Goal: Check status: Check status

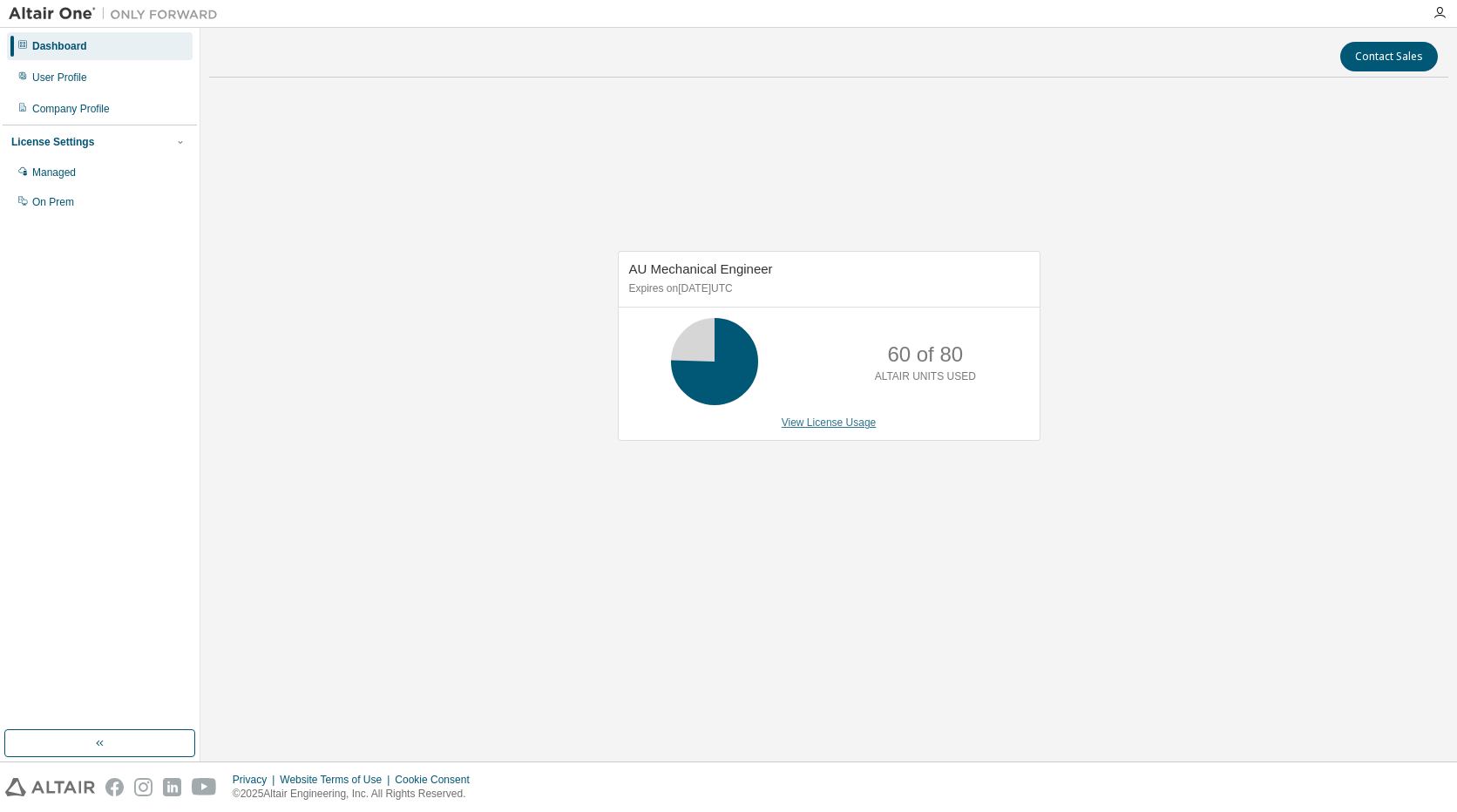
click at [815, 423] on link "View License Usage" at bounding box center [829, 422] width 95 height 12
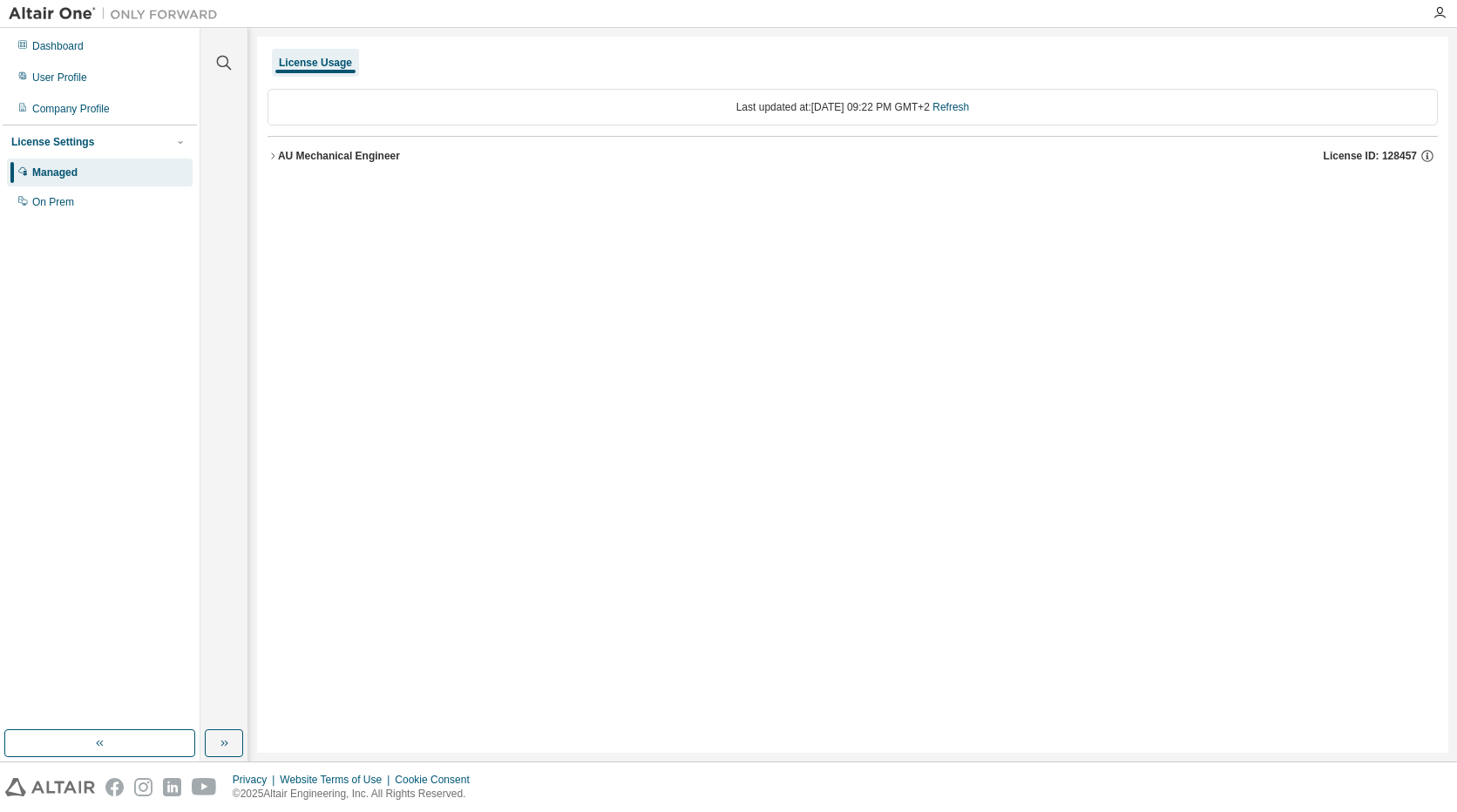
click at [272, 158] on icon "button" at bounding box center [273, 156] width 10 height 10
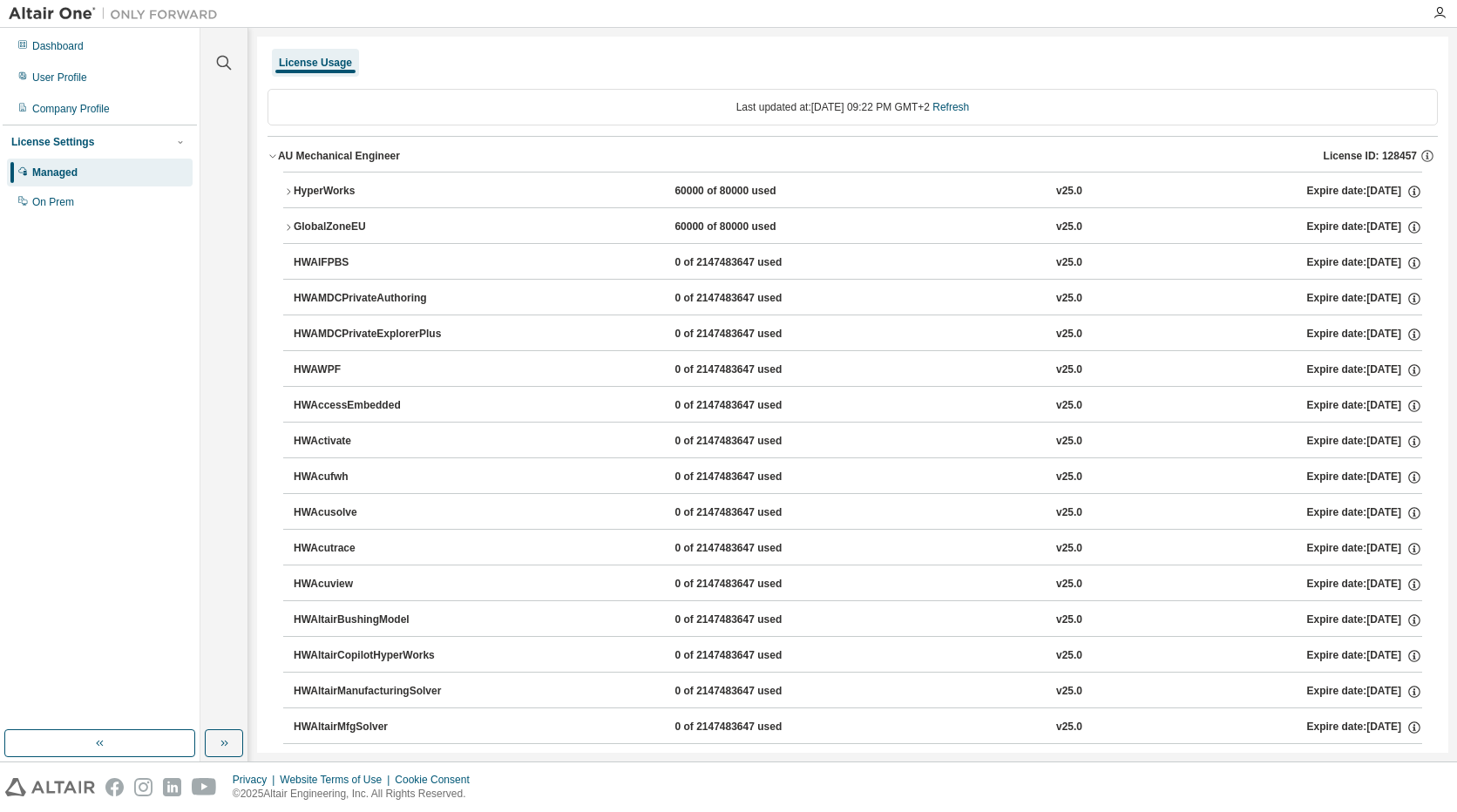
click at [311, 189] on div "HyperWorks" at bounding box center [373, 192] width 157 height 16
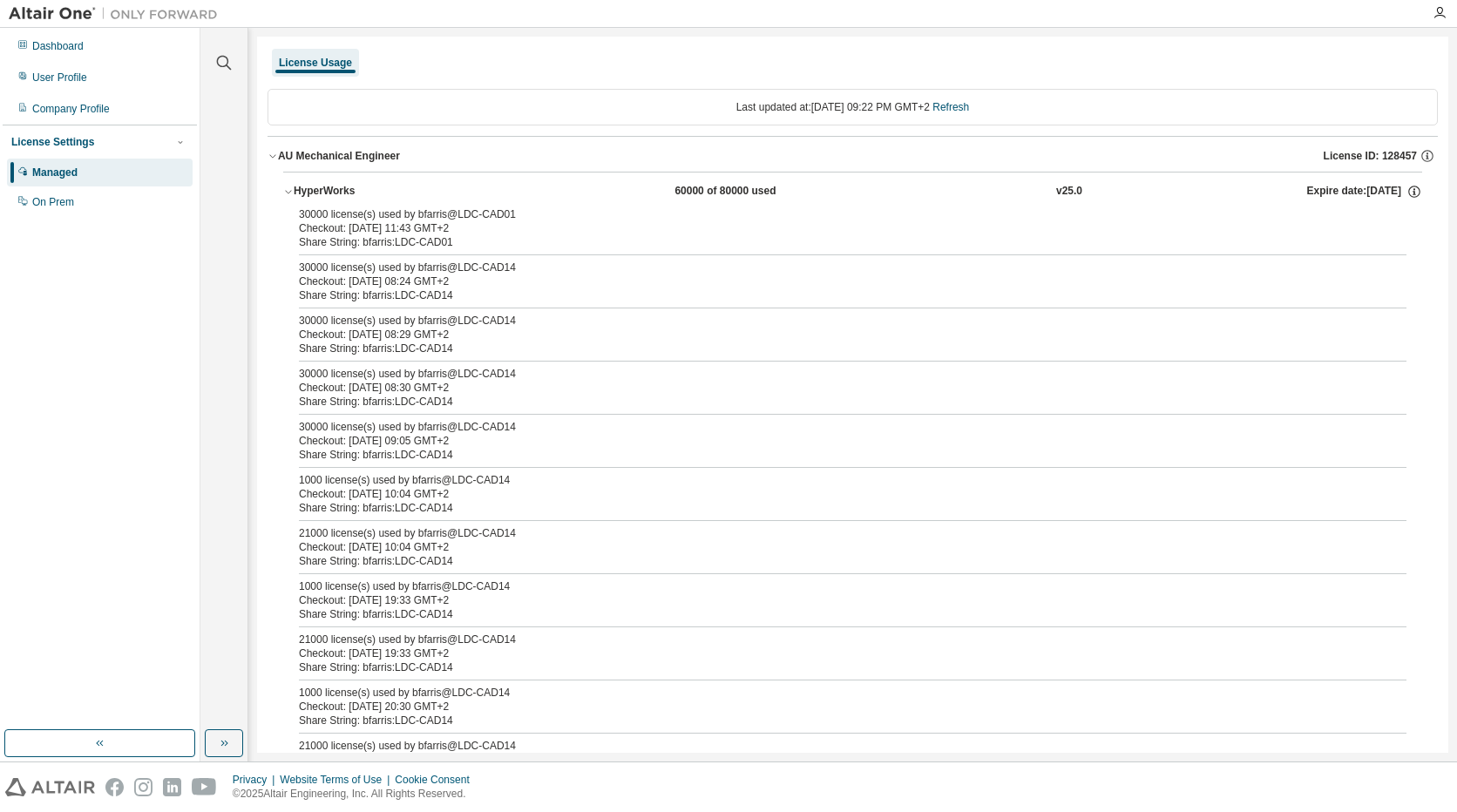
click at [307, 161] on div "AU Mechanical Engineer" at bounding box center [339, 156] width 122 height 14
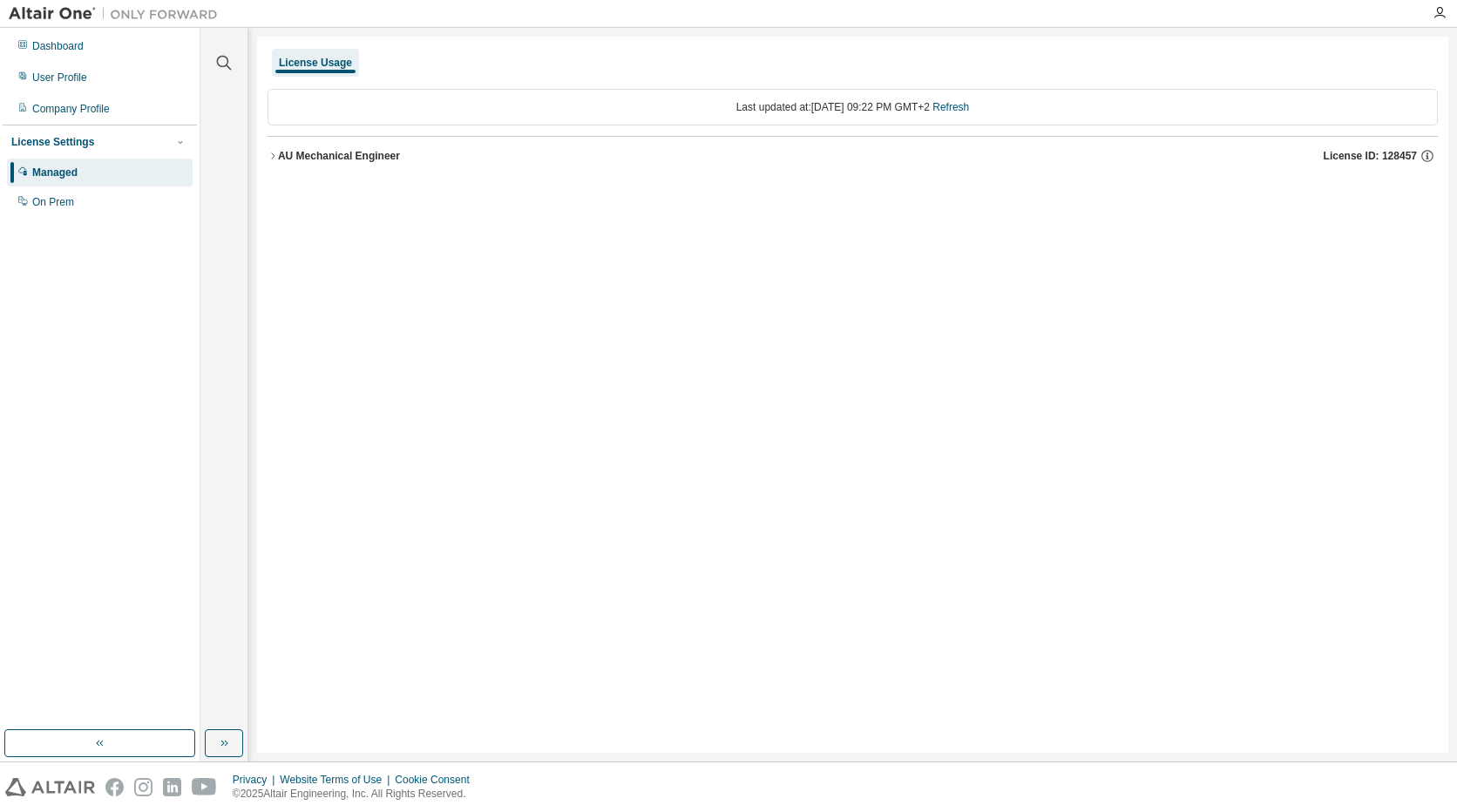
click at [306, 63] on div "License Usage" at bounding box center [316, 63] width 73 height 14
click at [126, 174] on div "Managed" at bounding box center [99, 173] width 186 height 28
click at [65, 140] on div "License Settings" at bounding box center [52, 142] width 83 height 14
click at [73, 140] on div "License Settings" at bounding box center [52, 142] width 83 height 14
click at [80, 66] on div "User Profile" at bounding box center [99, 78] width 186 height 28
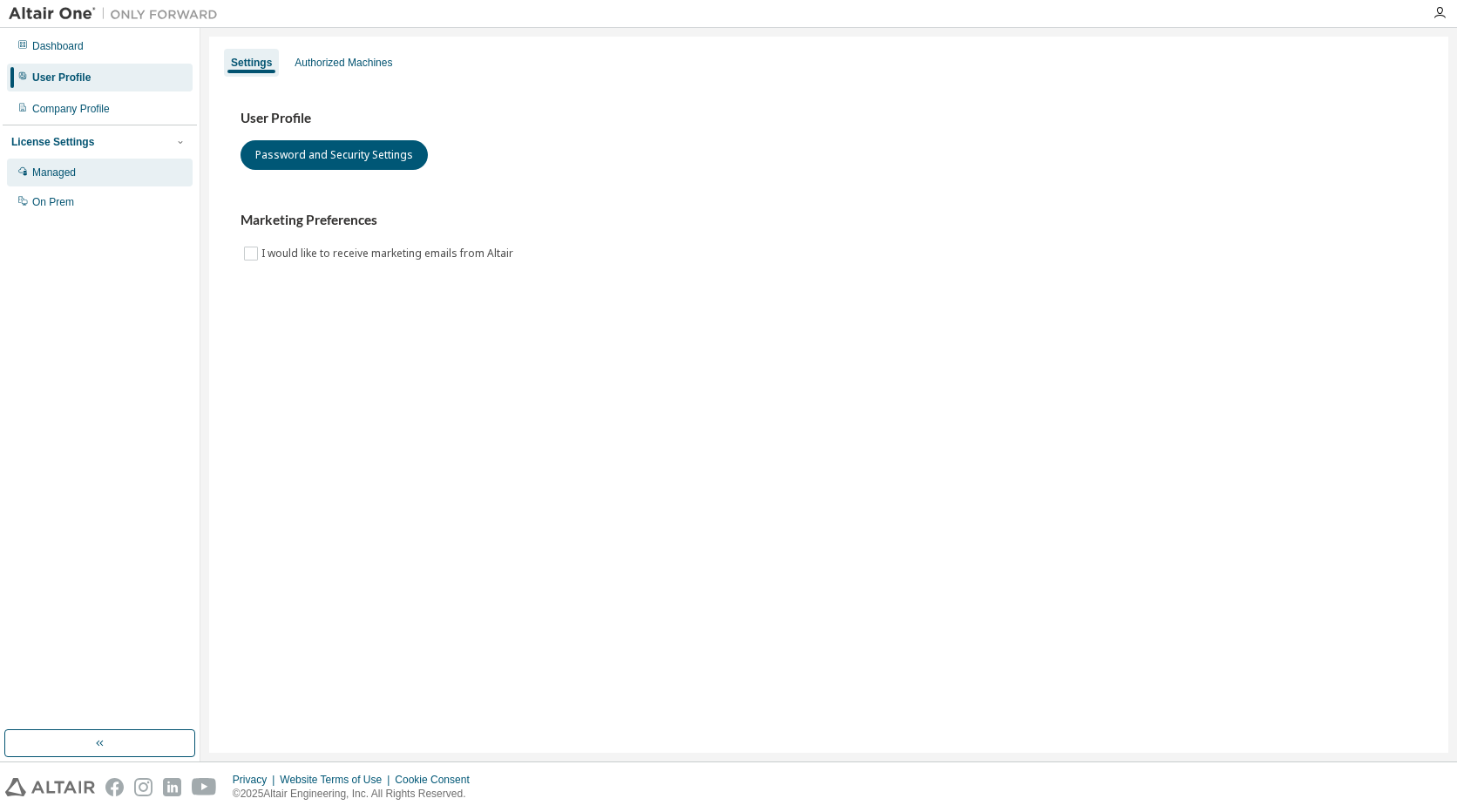
click at [77, 167] on div "Managed" at bounding box center [99, 173] width 186 height 28
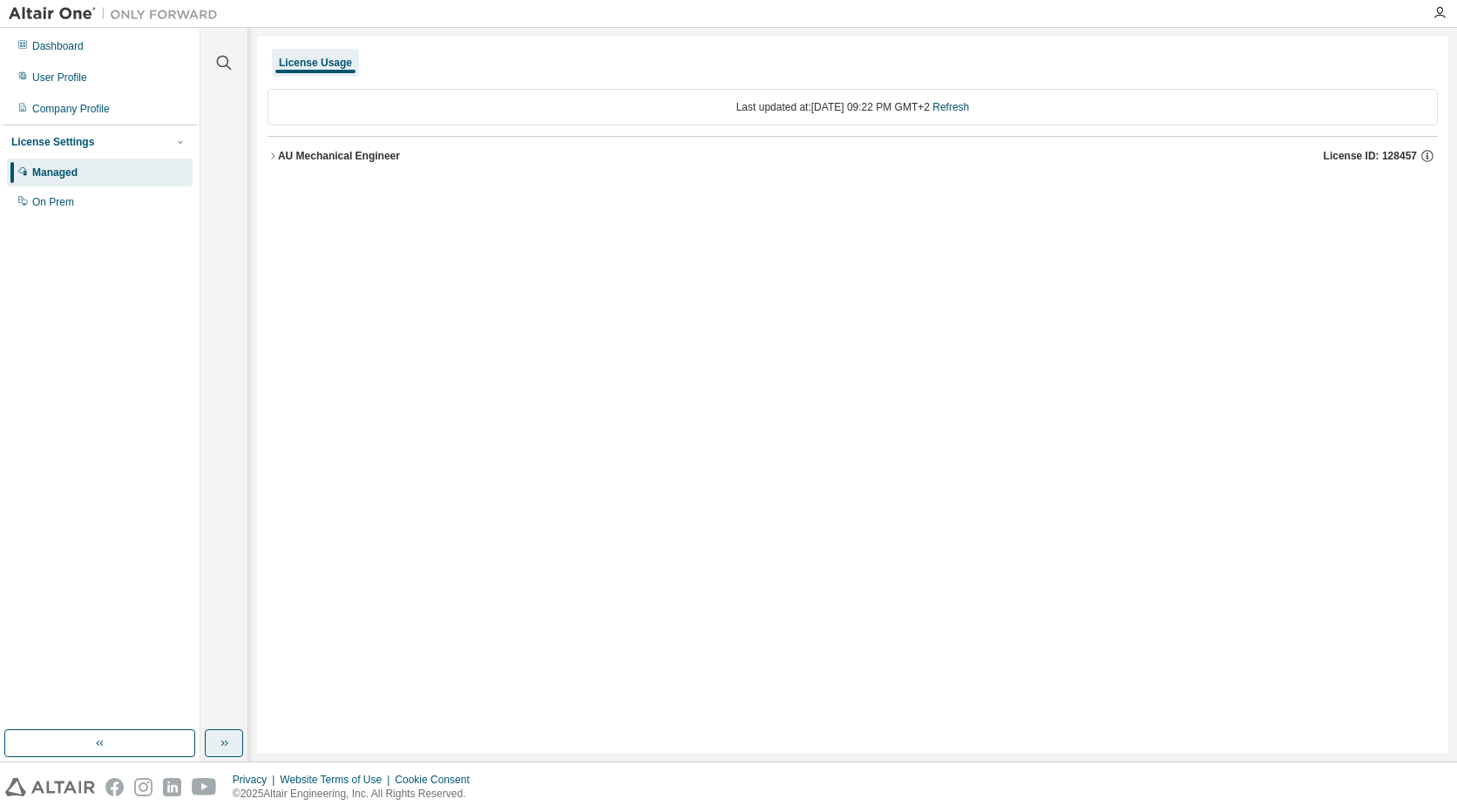
click at [219, 737] on icon "button" at bounding box center [224, 743] width 14 height 14
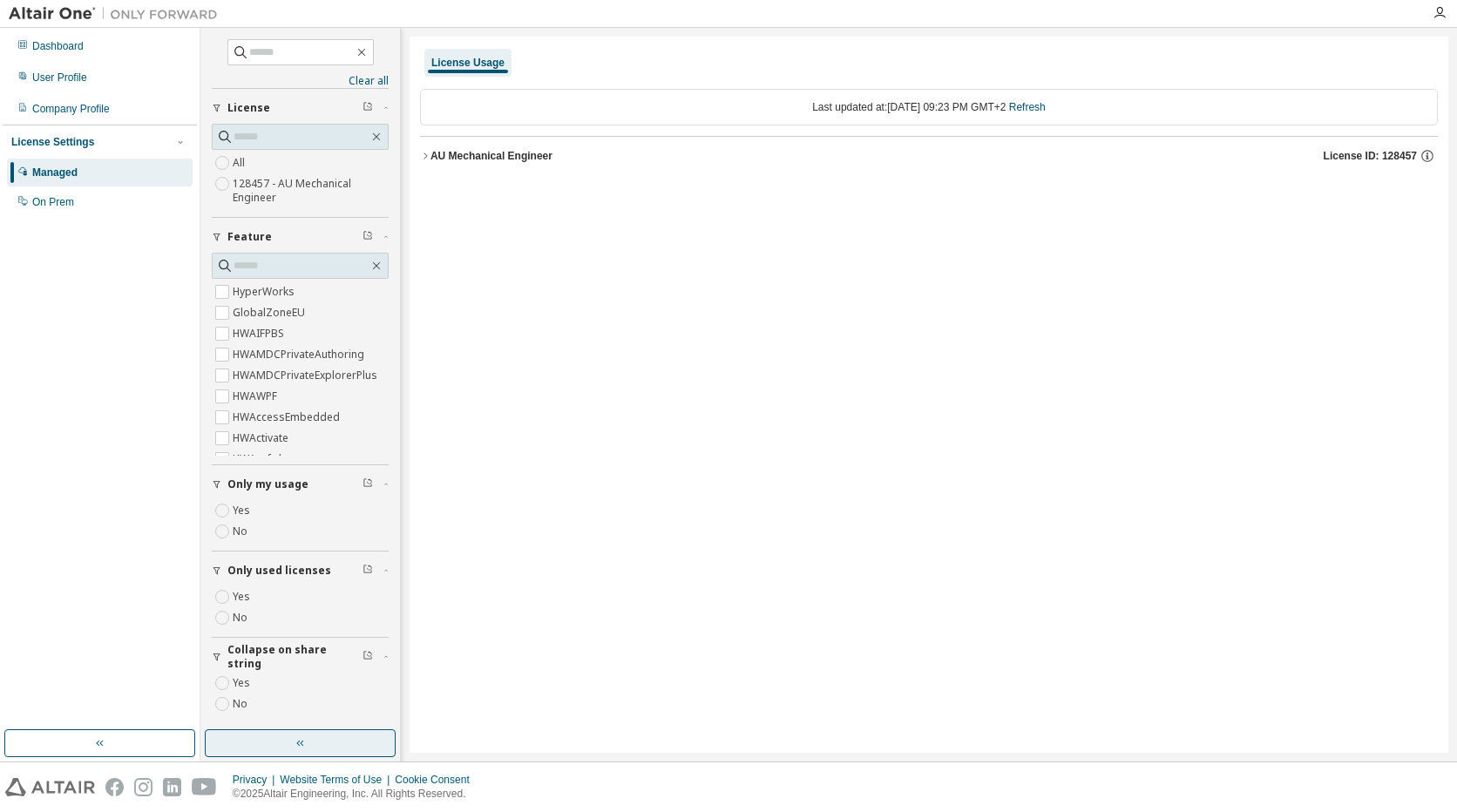
click at [460, 154] on div "AU Mechanical Engineer" at bounding box center [491, 156] width 122 height 14
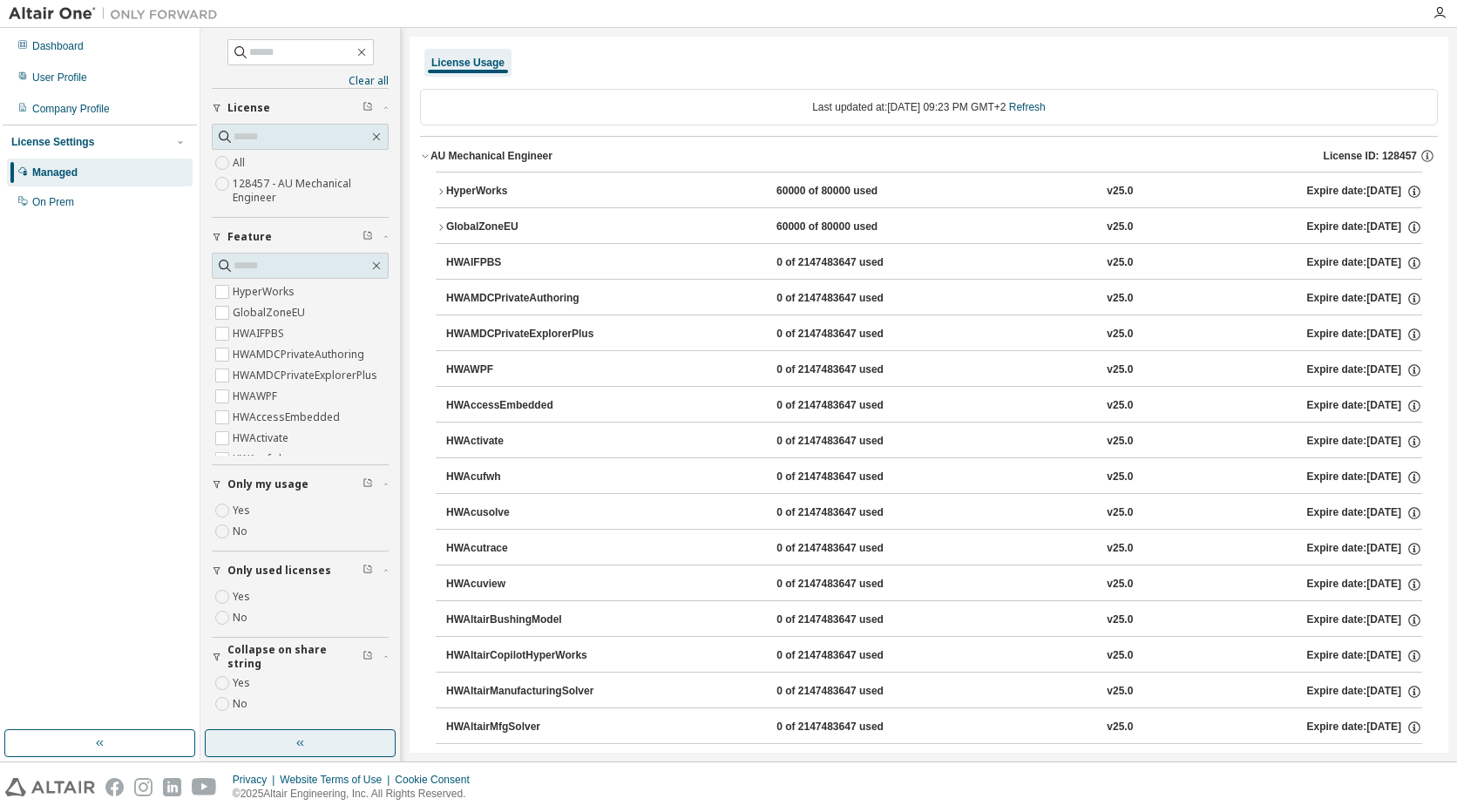
click at [453, 187] on div "HyperWorks" at bounding box center [524, 192] width 157 height 16
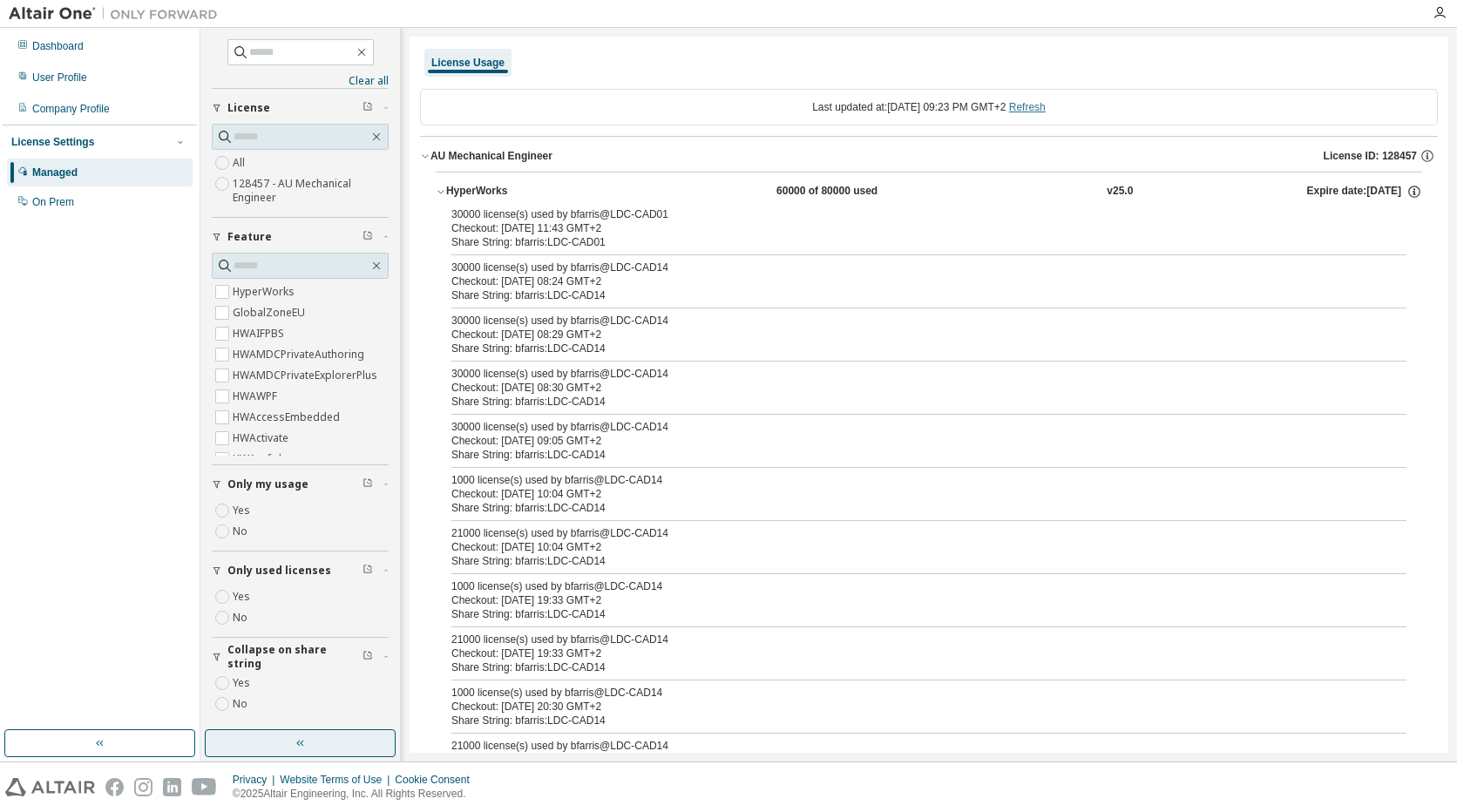
click at [1032, 102] on link "Refresh" at bounding box center [1027, 107] width 37 height 12
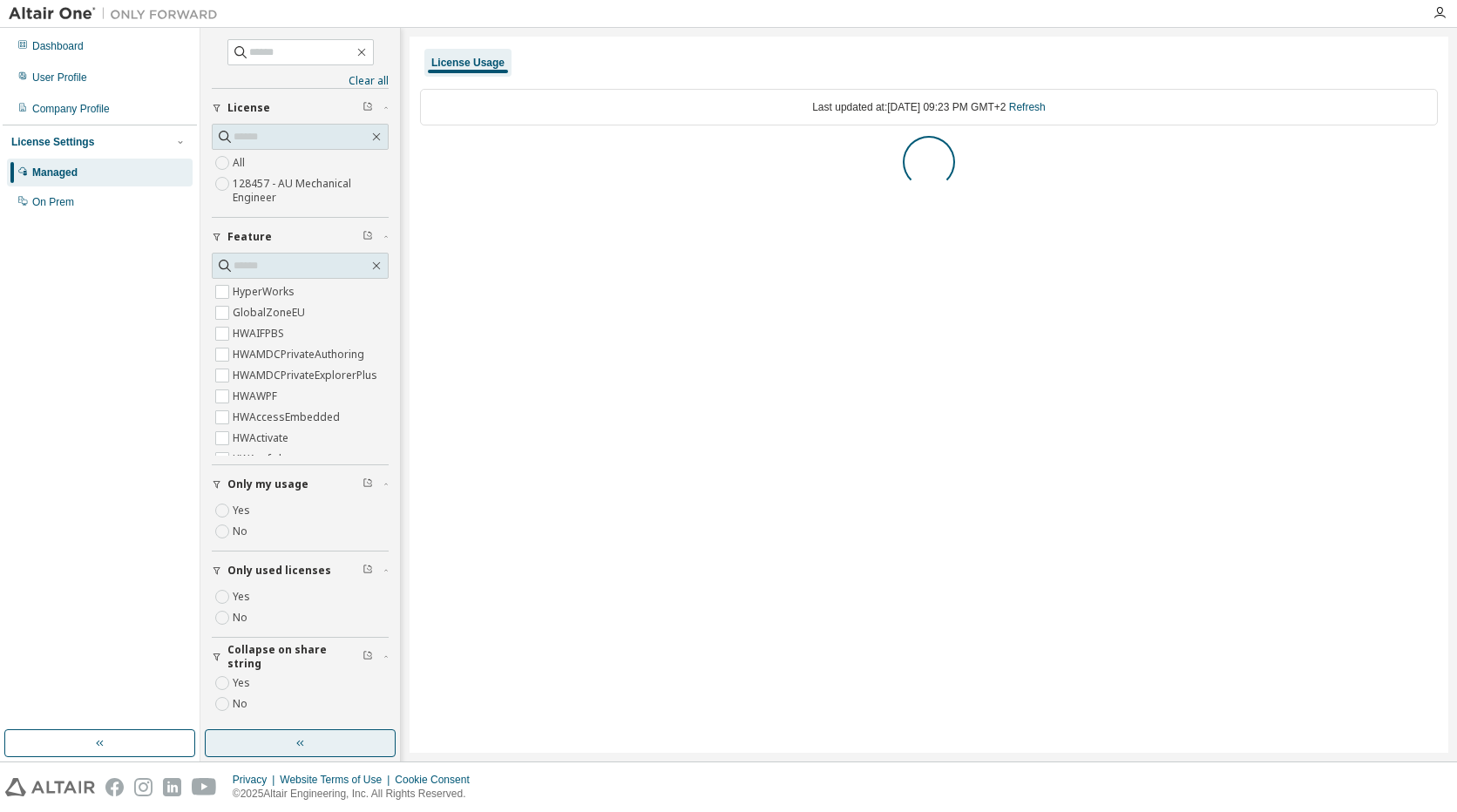
click at [247, 599] on label "Yes" at bounding box center [243, 597] width 21 height 21
click at [489, 165] on button "AU Mechanical Engineer License ID: 128457" at bounding box center [928, 156] width 1017 height 38
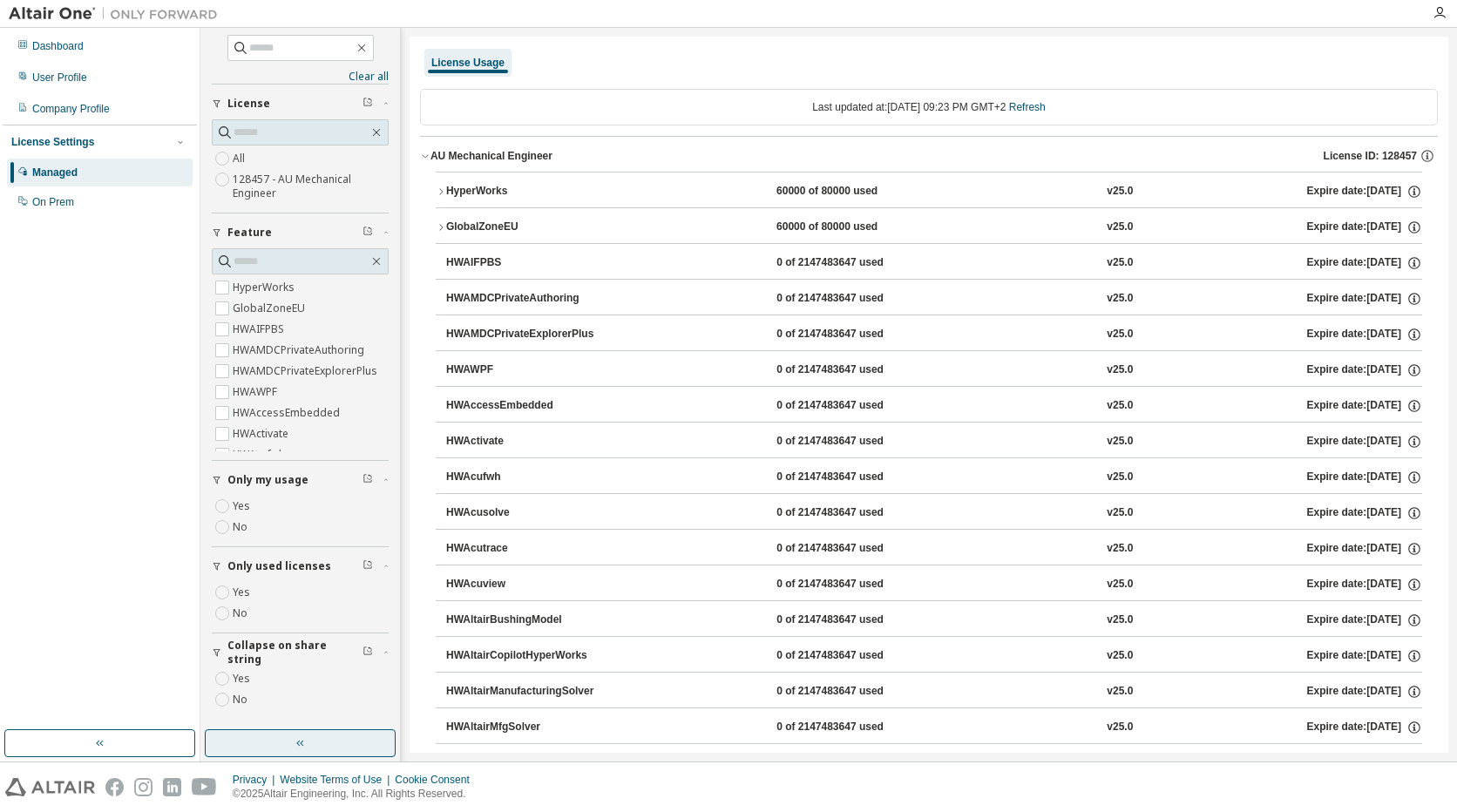
click at [489, 151] on div "AU Mechanical Engineer" at bounding box center [491, 156] width 122 height 14
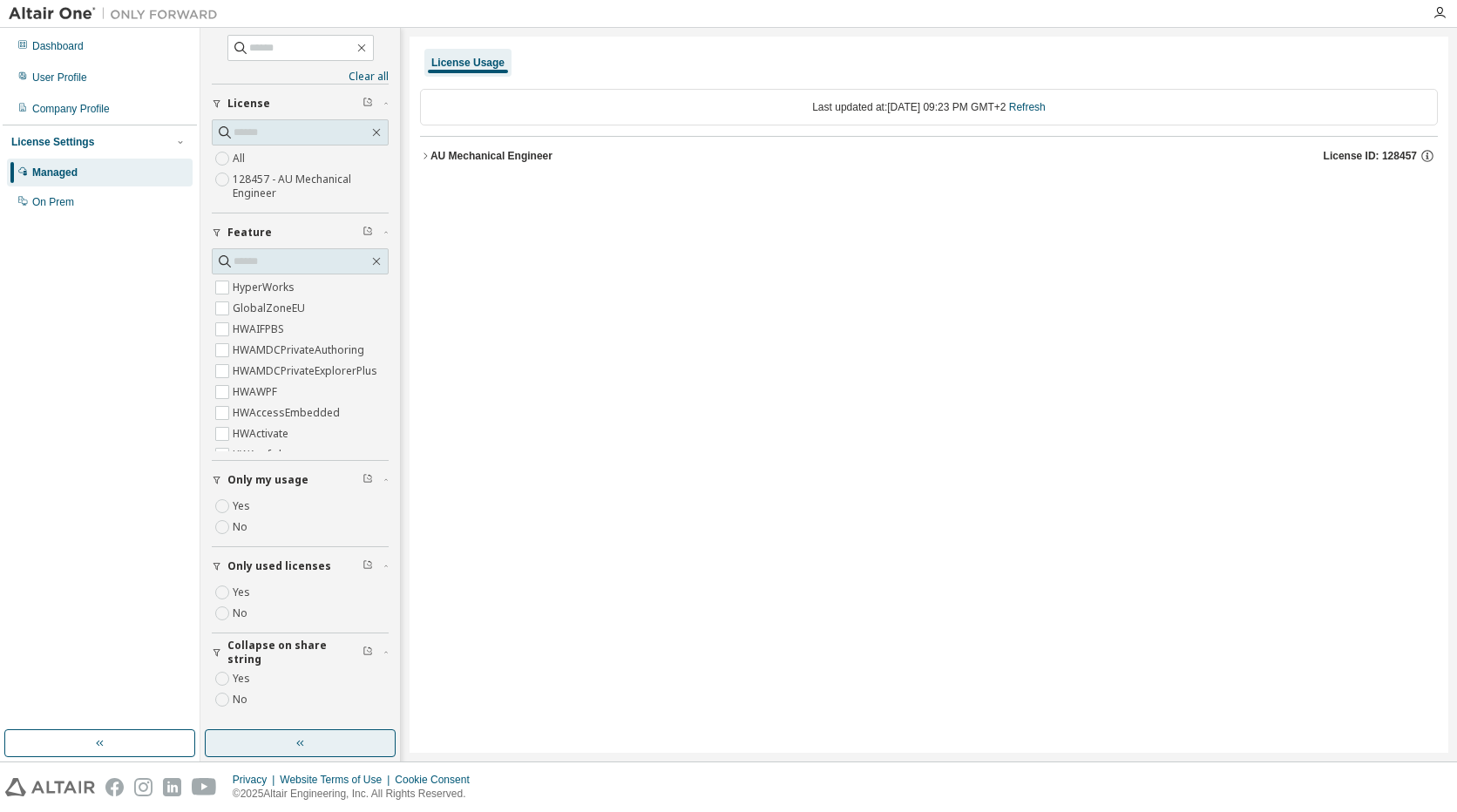
click at [489, 151] on div "AU Mechanical Engineer" at bounding box center [491, 156] width 122 height 14
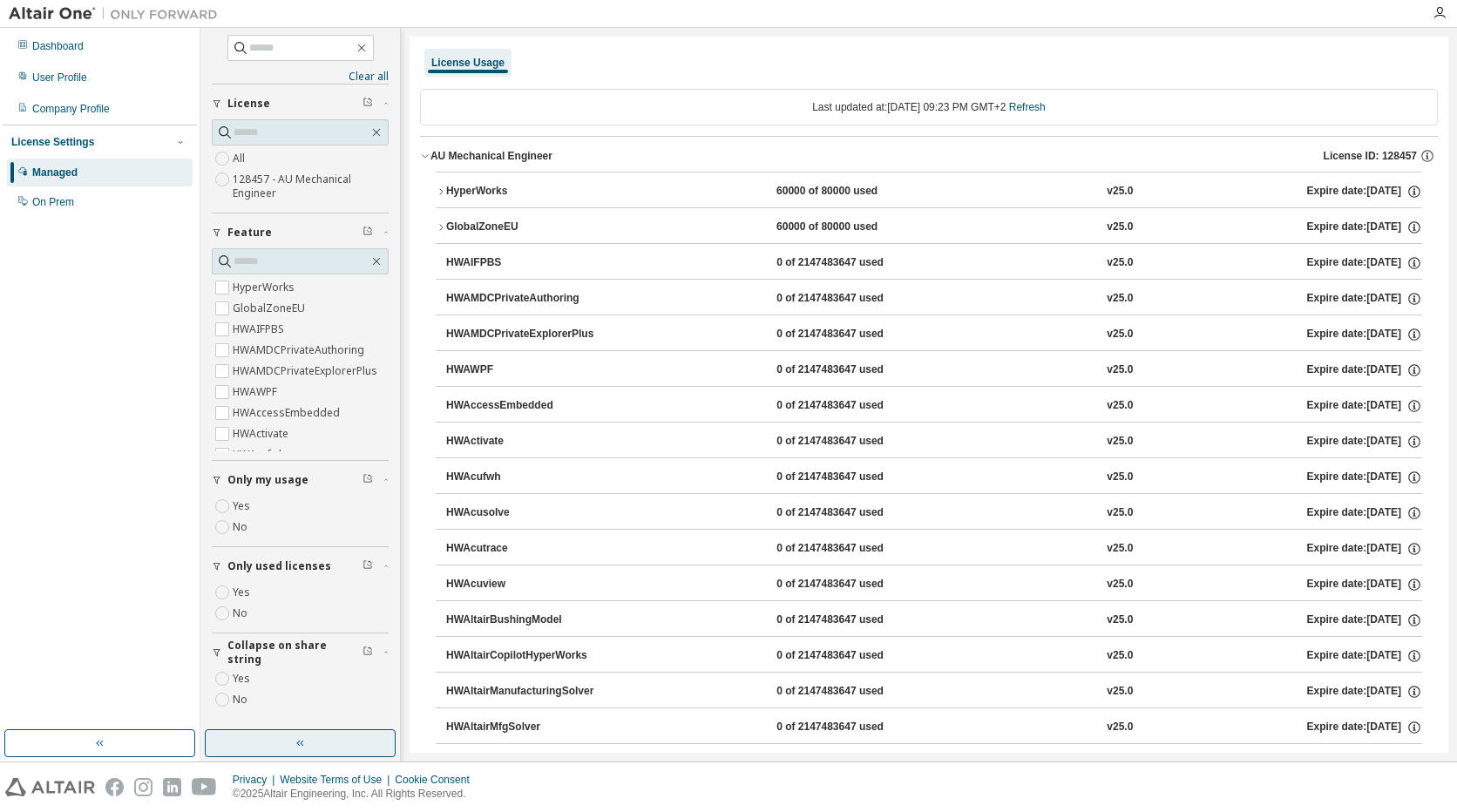
click at [479, 187] on div "HyperWorks" at bounding box center [524, 192] width 157 height 16
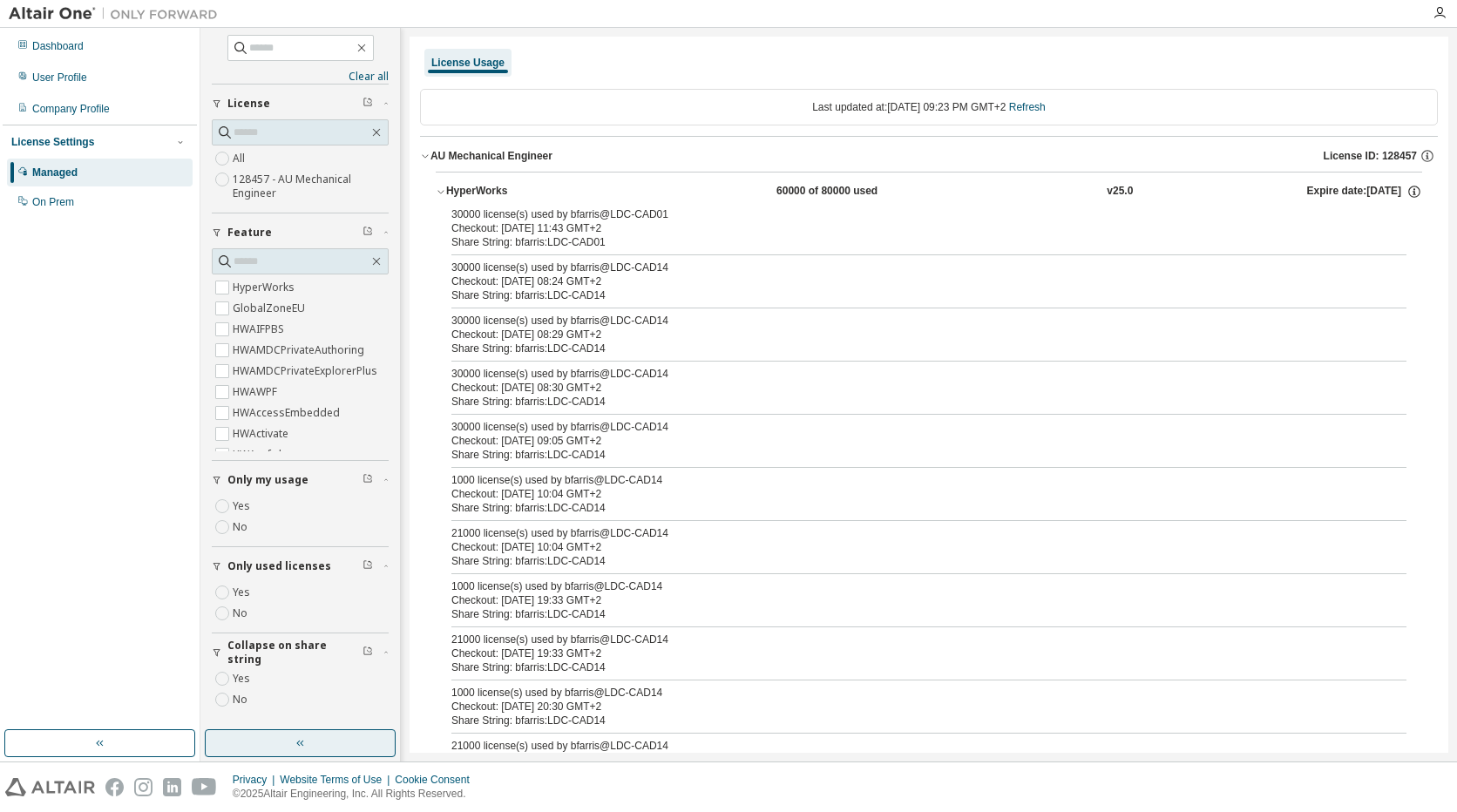
click at [479, 187] on div "HyperWorks" at bounding box center [524, 192] width 157 height 16
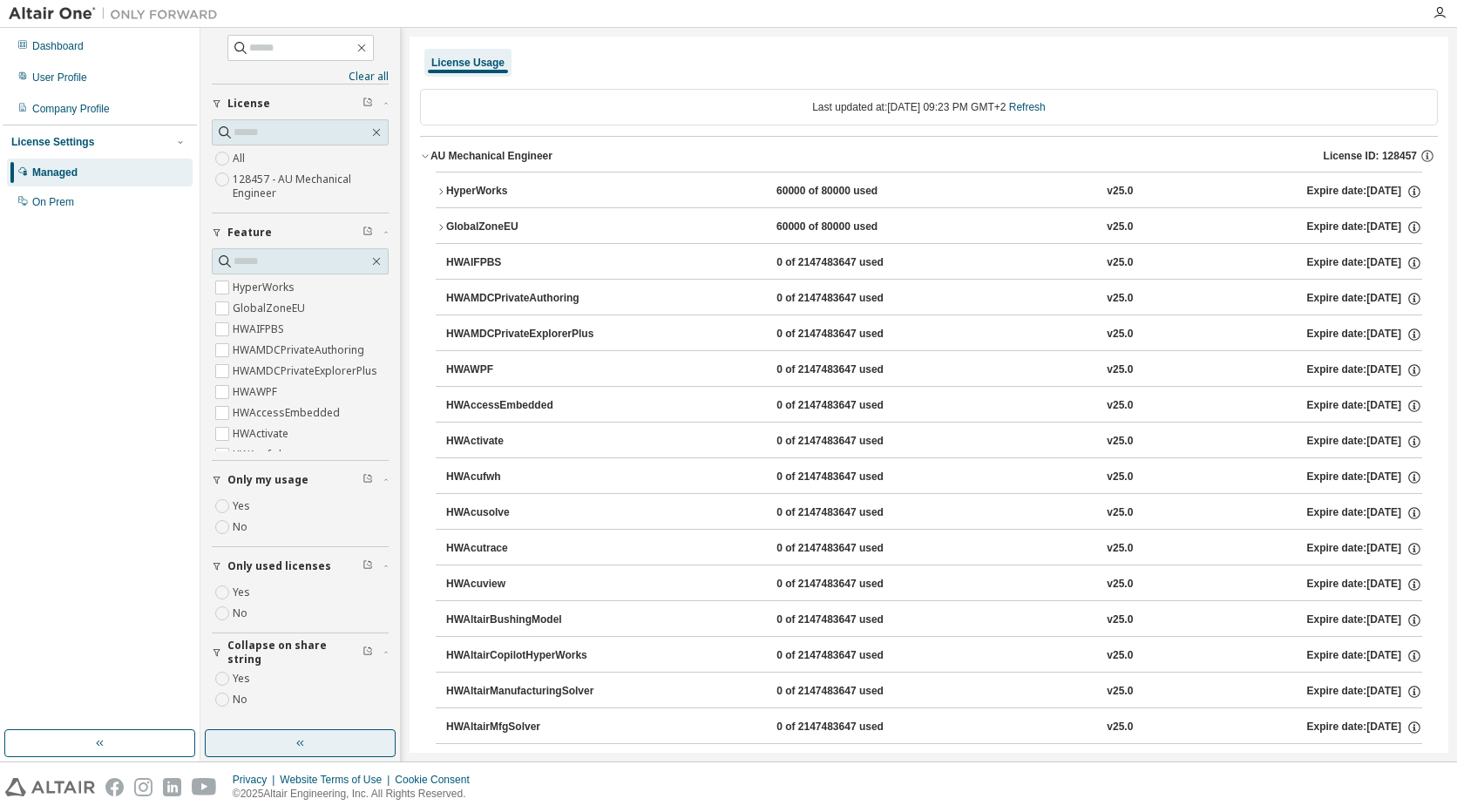
click at [475, 220] on div "GlobalZoneEU" at bounding box center [524, 228] width 157 height 16
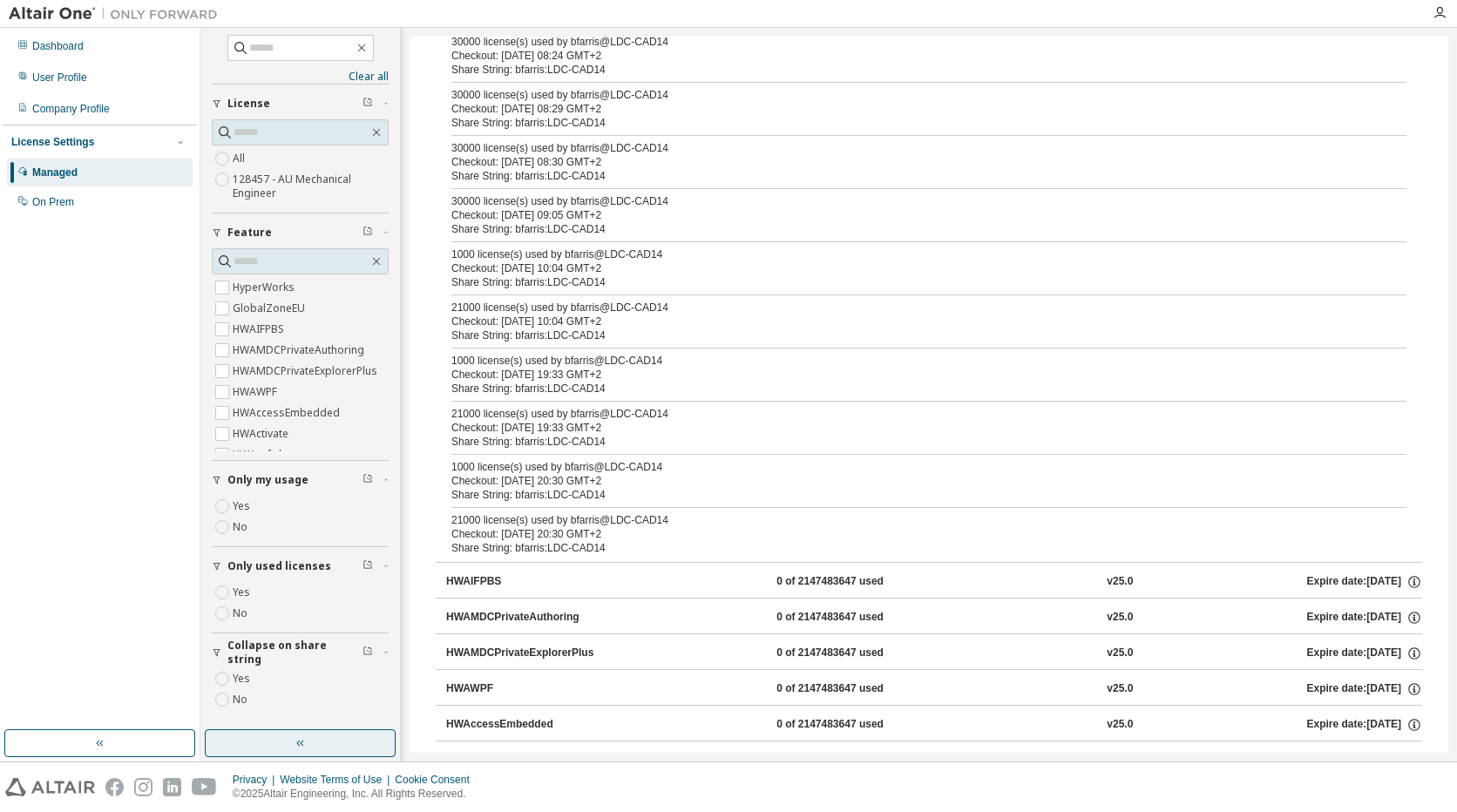
scroll to position [87, 0]
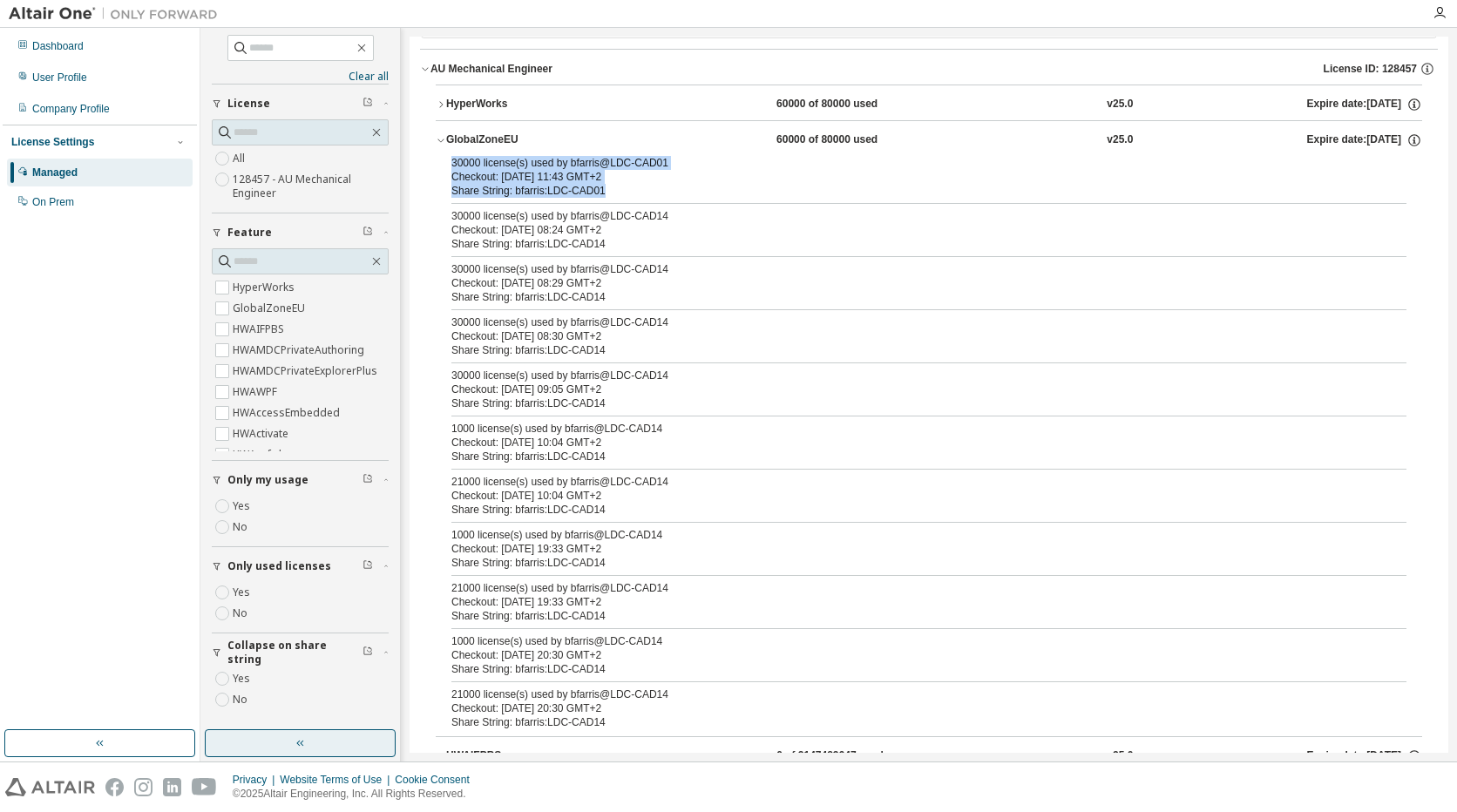
drag, startPoint x: 599, startPoint y: 188, endPoint x: 449, endPoint y: 157, distance: 153.2
click at [449, 157] on div "30000 license(s) used by bfarris@LDC-CAD01 Checkout: 2025-08-29 11:43 GMT+2 Sha…" at bounding box center [928, 446] width 986 height 580
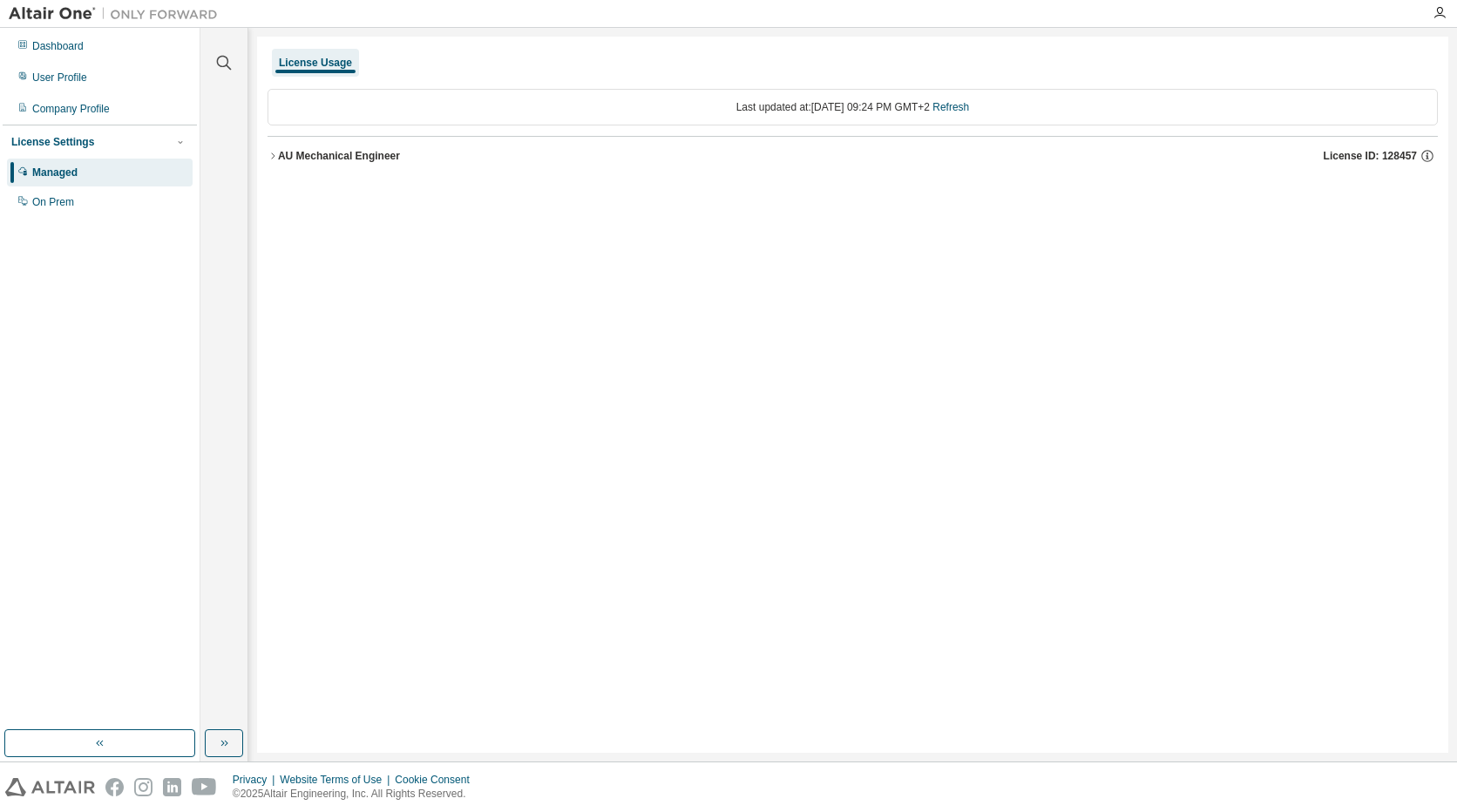
click at [332, 158] on div "AU Mechanical Engineer" at bounding box center [339, 156] width 122 height 14
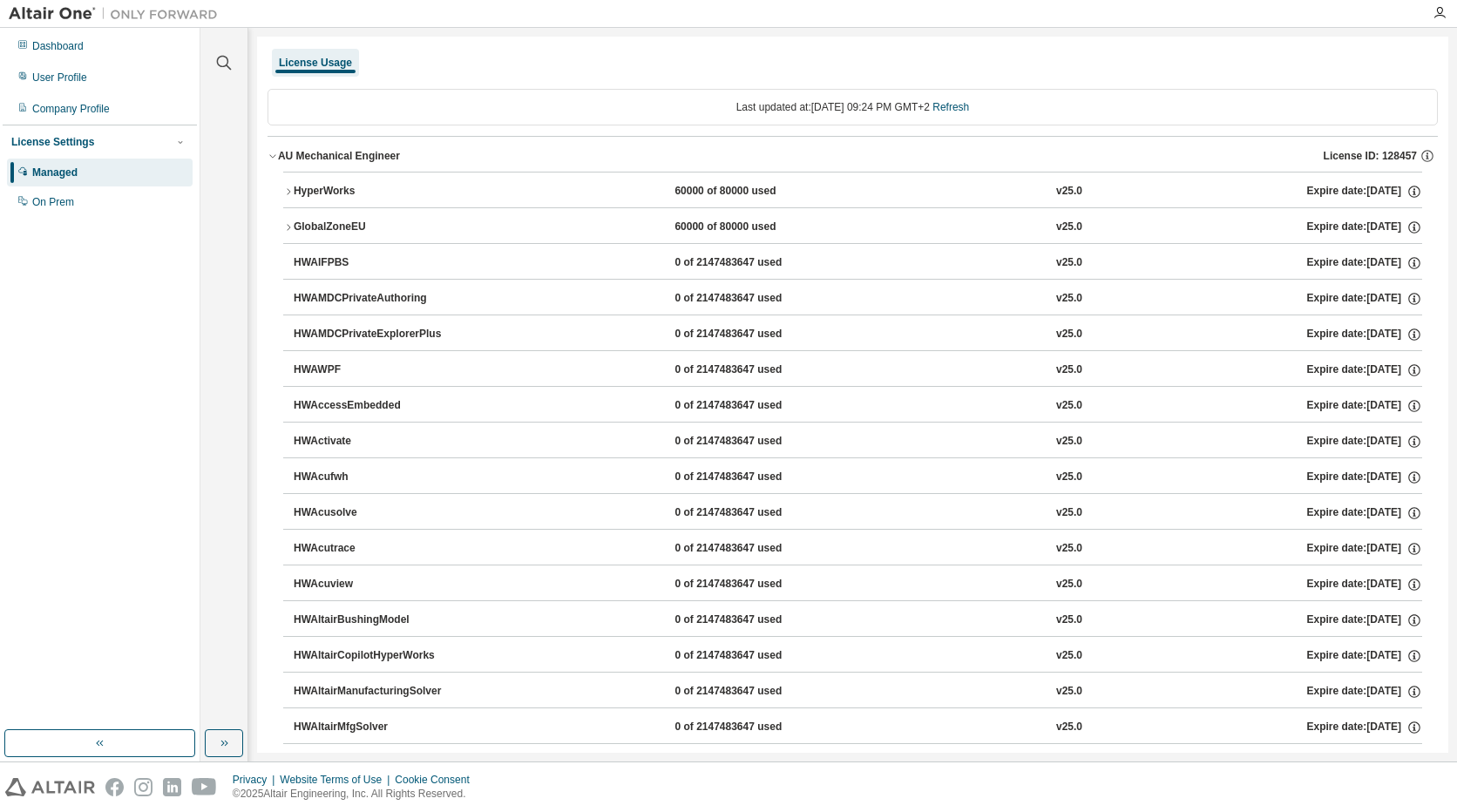
click at [341, 188] on div "HyperWorks" at bounding box center [373, 192] width 157 height 16
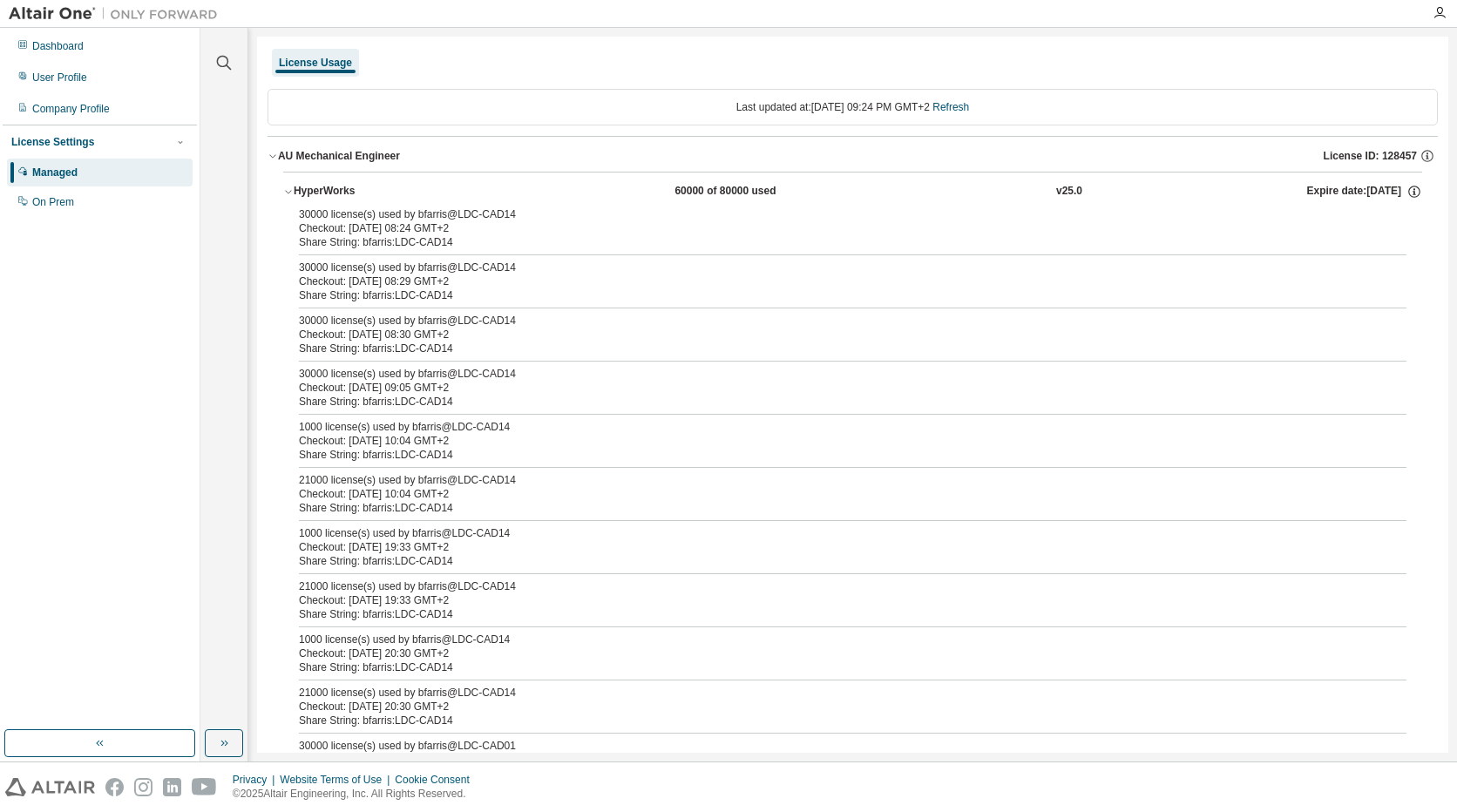
click at [341, 188] on div "HyperWorks" at bounding box center [373, 192] width 157 height 16
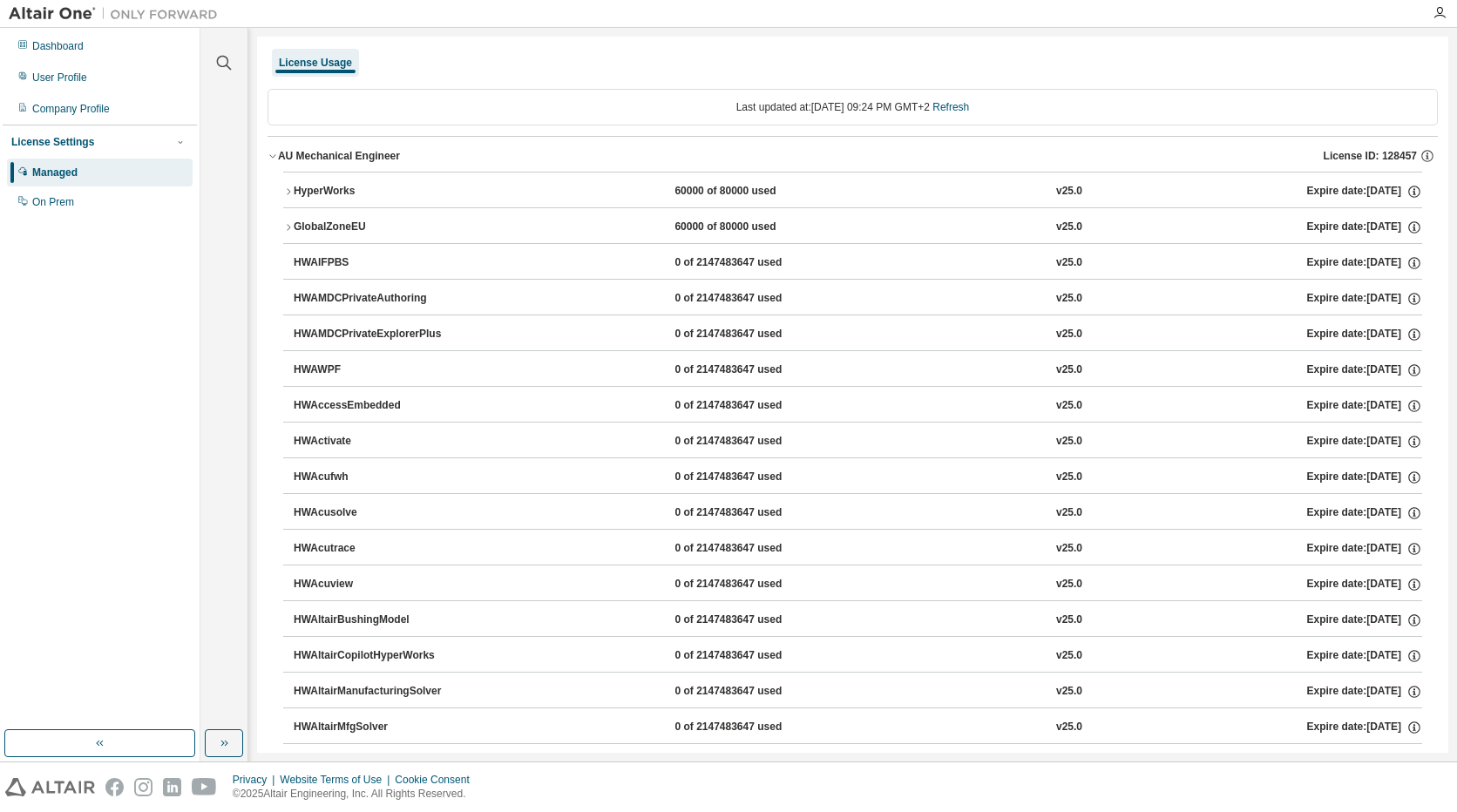
click at [342, 213] on button "GlobalZoneEU 60000 of 80000 used v25.0 Expire date: 2025-12-15" at bounding box center [852, 228] width 1139 height 38
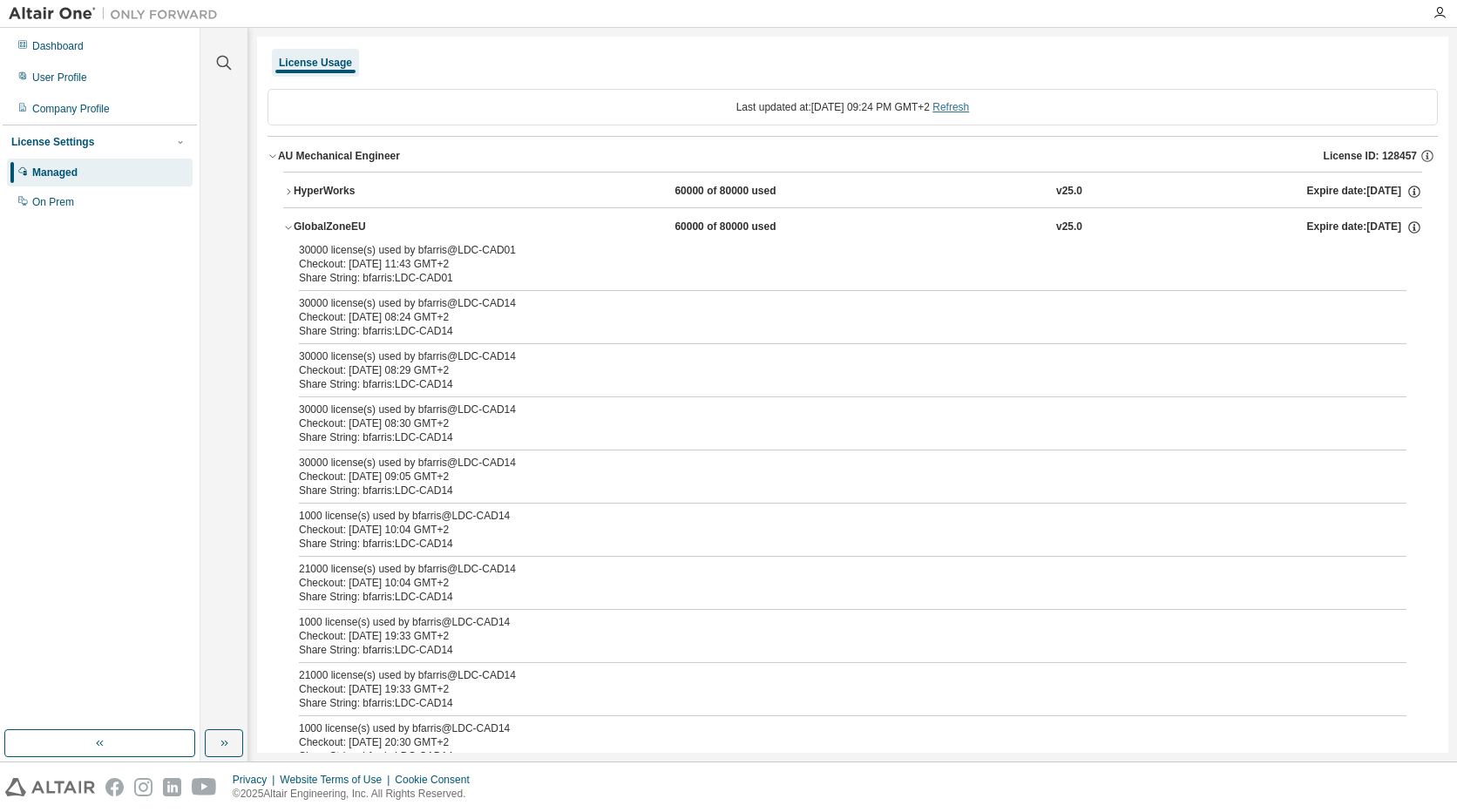
click at [966, 106] on link "Refresh" at bounding box center [951, 107] width 37 height 12
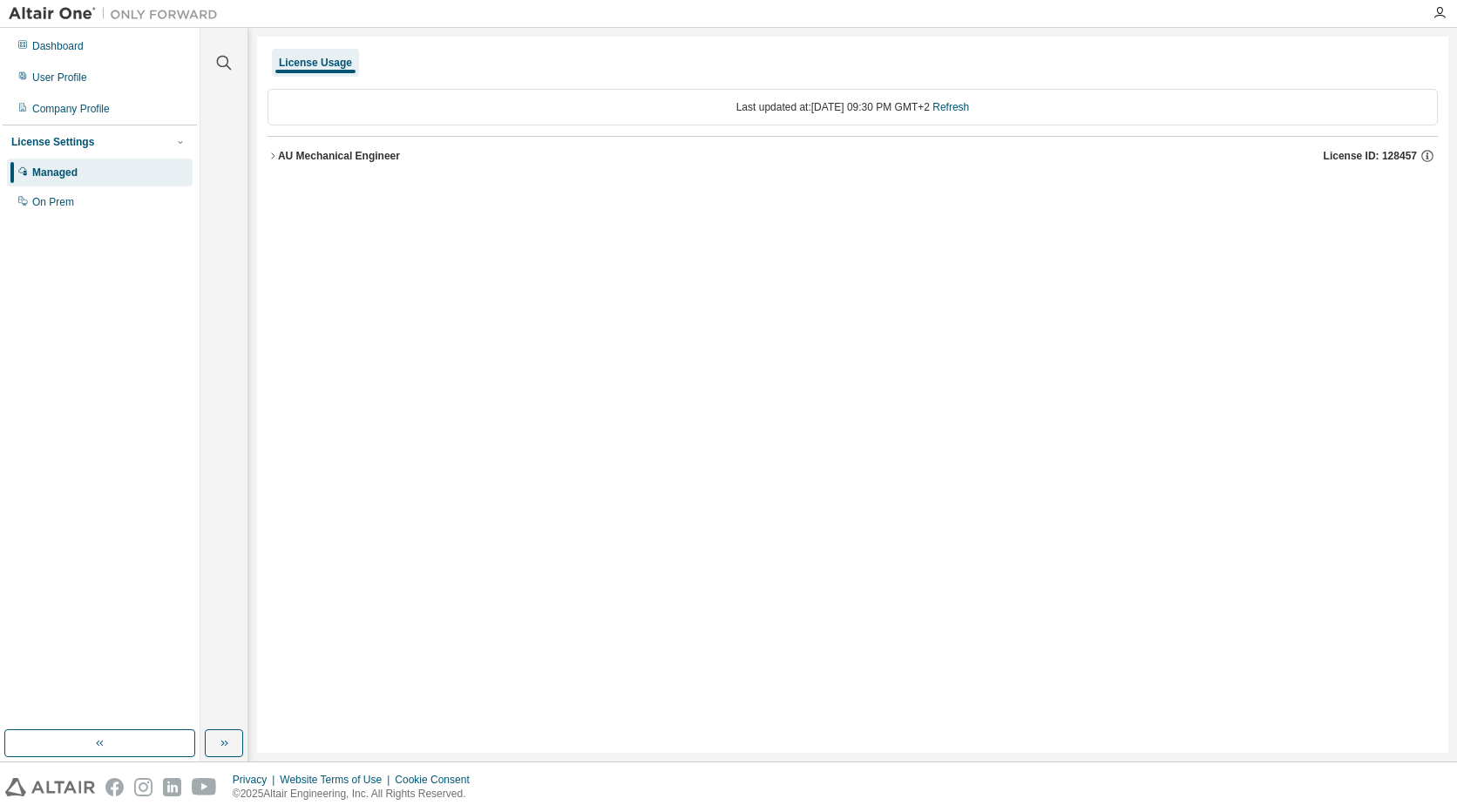
click at [900, 158] on div "AU Mechanical Engineer License ID: 128457" at bounding box center [858, 156] width 1159 height 16
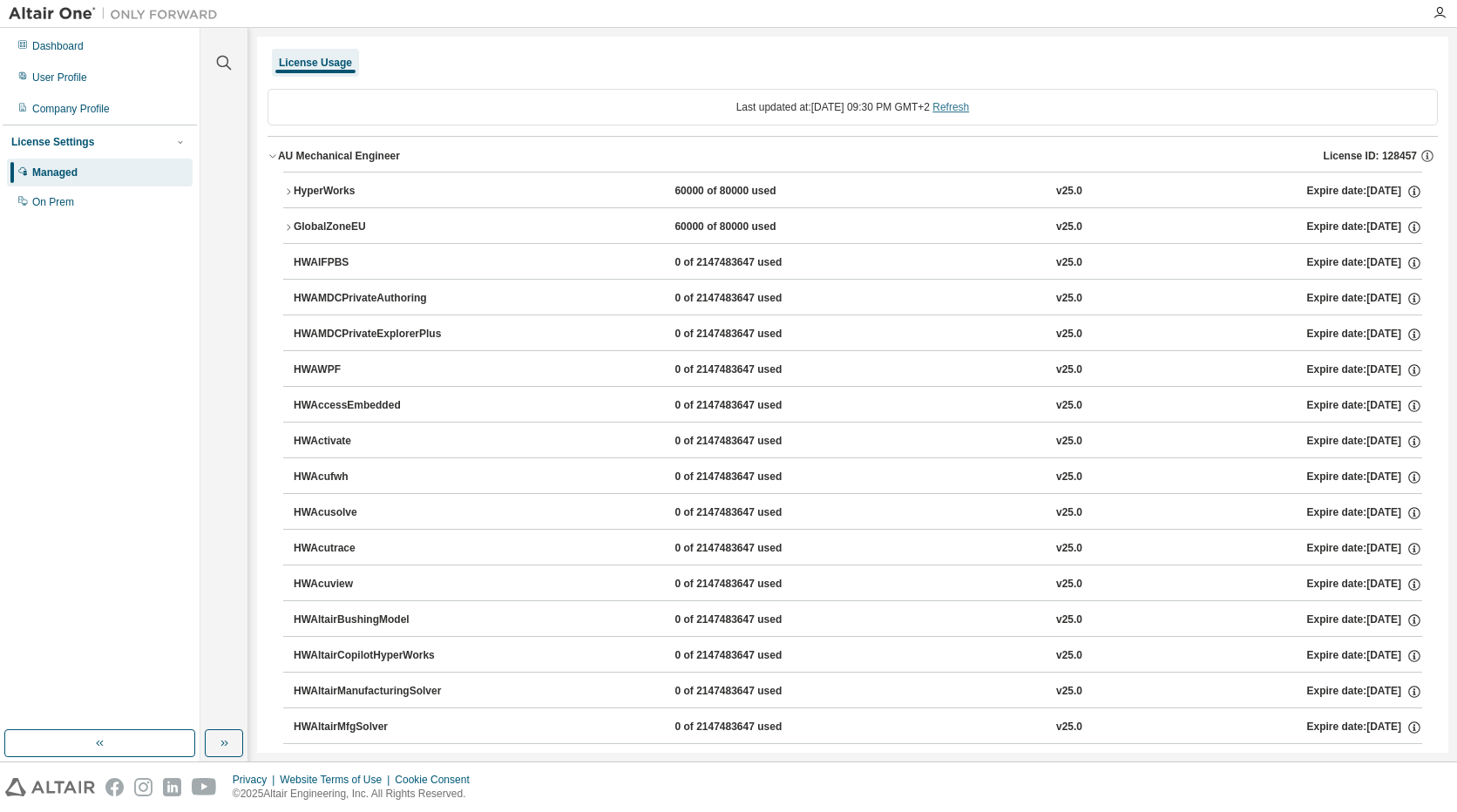
click at [954, 106] on link "Refresh" at bounding box center [951, 107] width 37 height 12
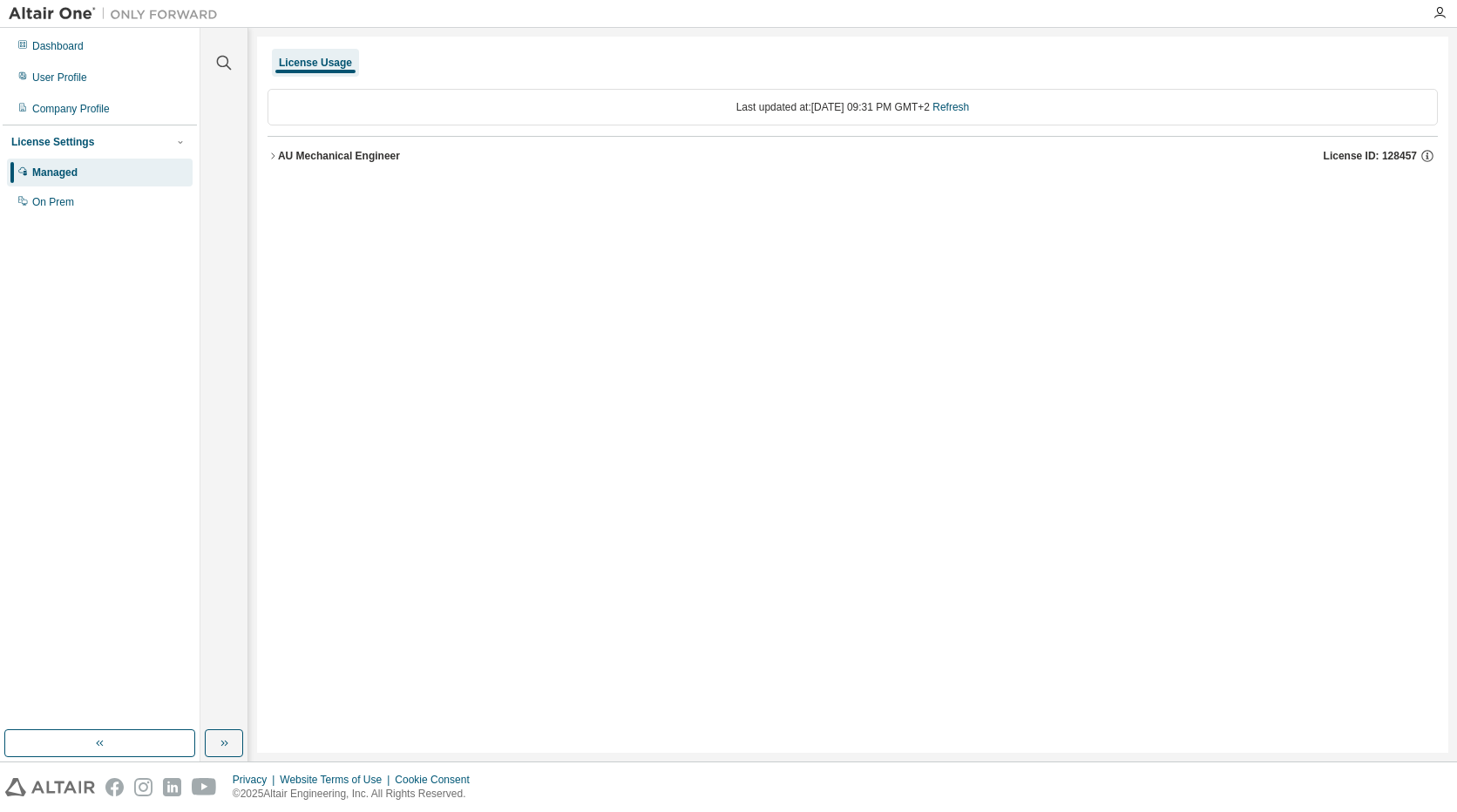
click at [323, 171] on button "AU Mechanical Engineer License ID: 128457" at bounding box center [852, 156] width 1170 height 38
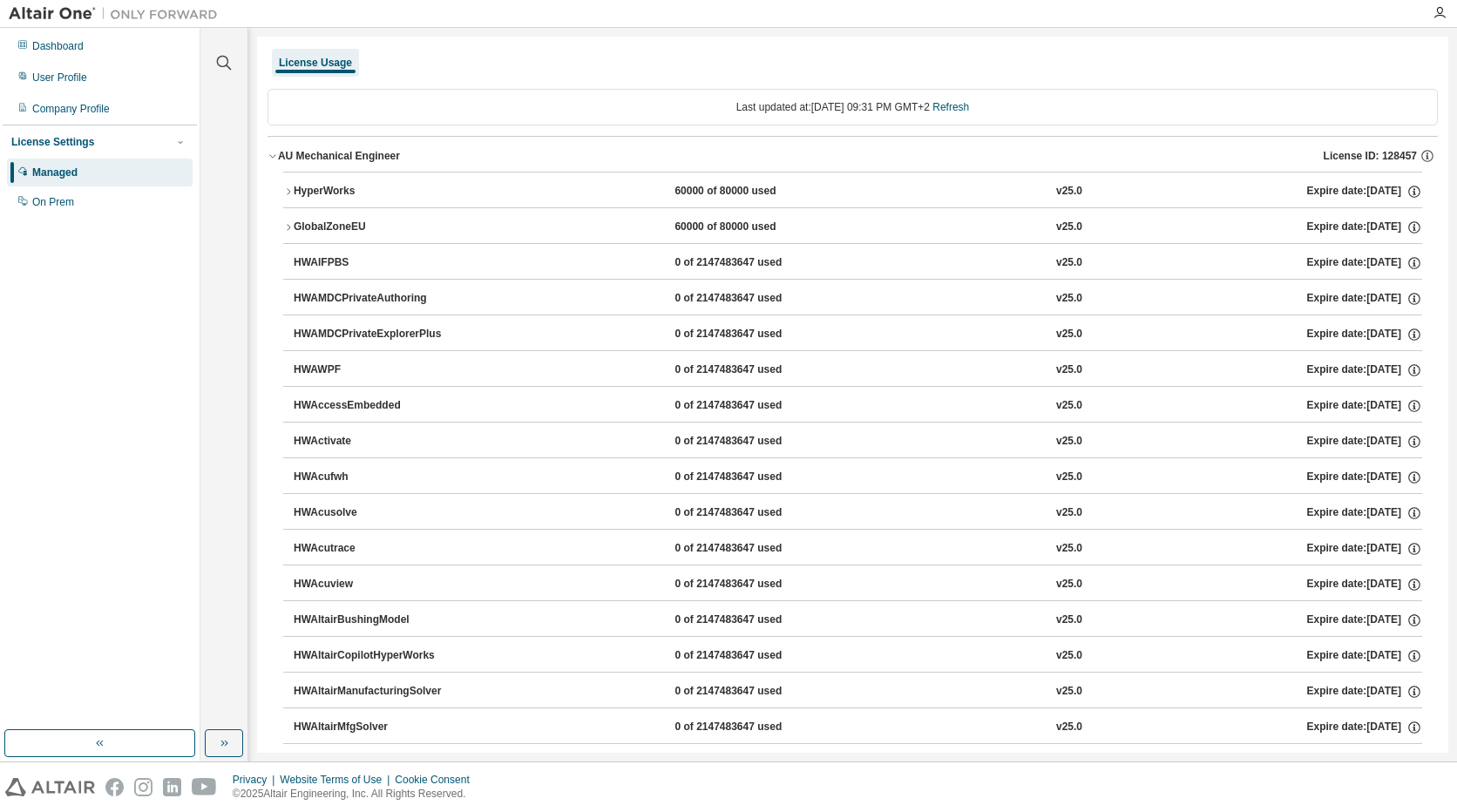
click at [325, 219] on button "GlobalZoneEU 60000 of 80000 used v25.0 Expire date: 2025-12-15" at bounding box center [852, 228] width 1139 height 38
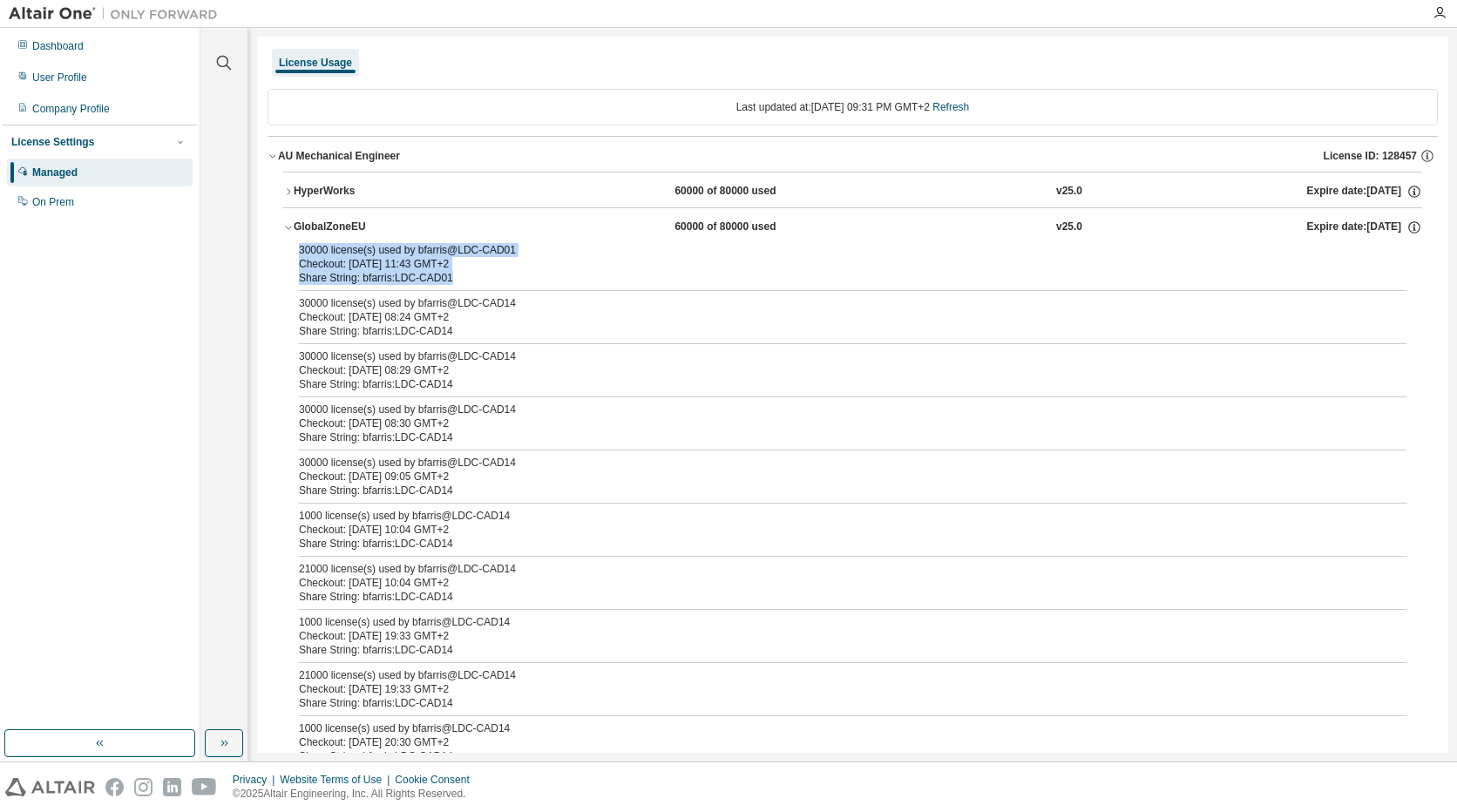
drag, startPoint x: 448, startPoint y: 282, endPoint x: 297, endPoint y: 249, distance: 154.6
click at [297, 249] on div "30000 license(s) used by bfarris@LDC-CAD01 Checkout: 2025-08-29 11:43 GMT+2 Sha…" at bounding box center [852, 533] width 1139 height 580
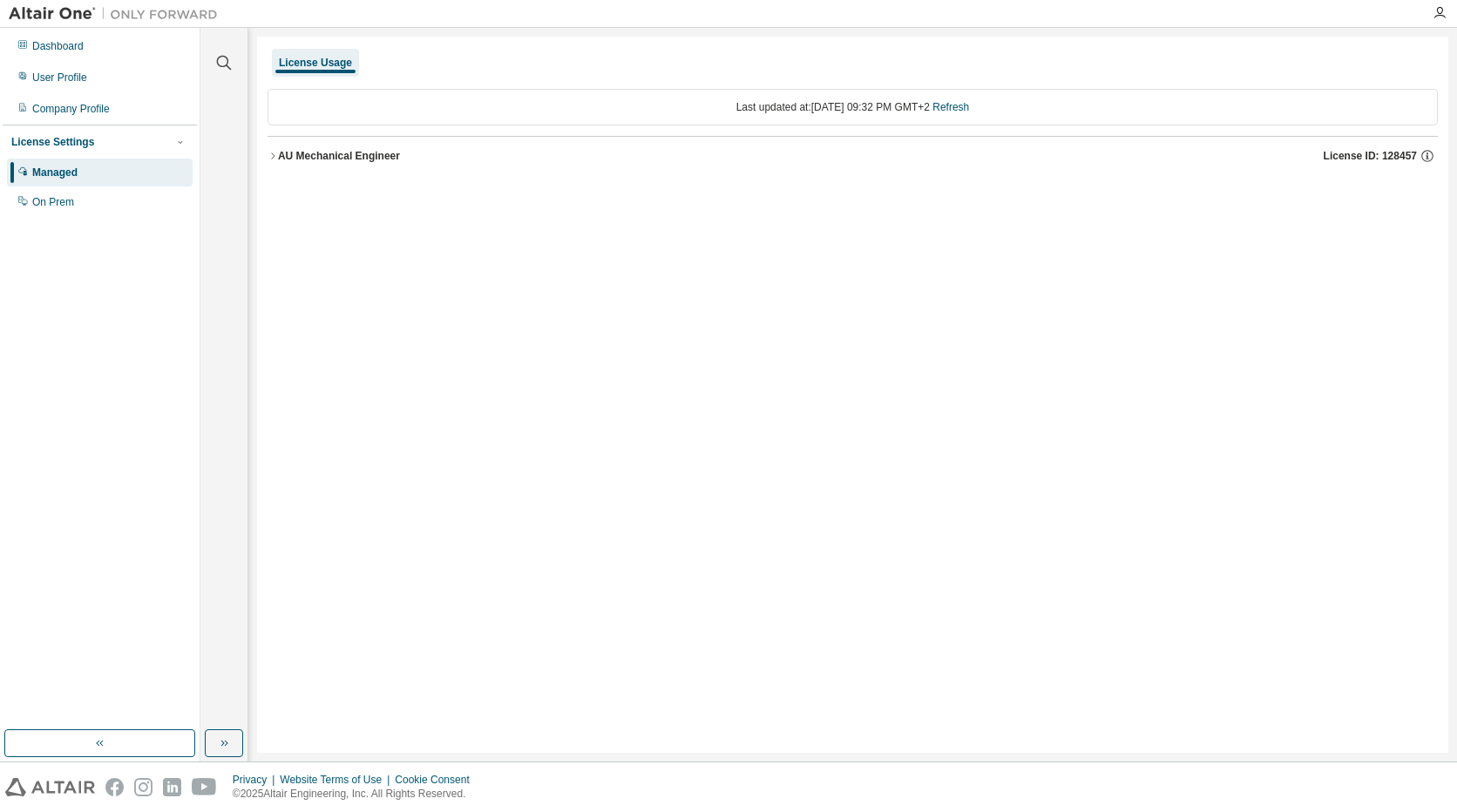
click at [374, 154] on div "AU Mechanical Engineer" at bounding box center [339, 156] width 122 height 14
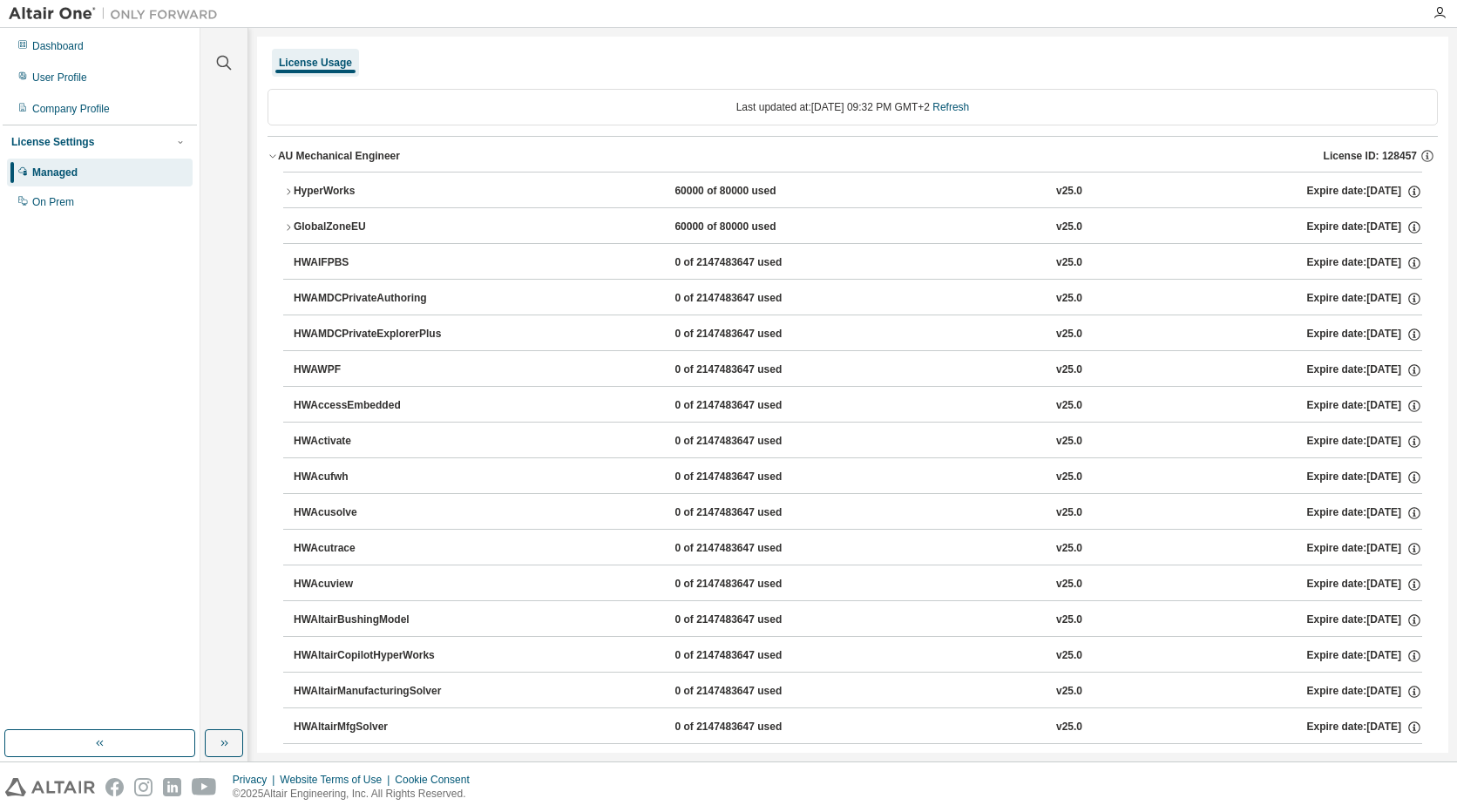
click at [393, 223] on div "GlobalZoneEU" at bounding box center [373, 228] width 157 height 16
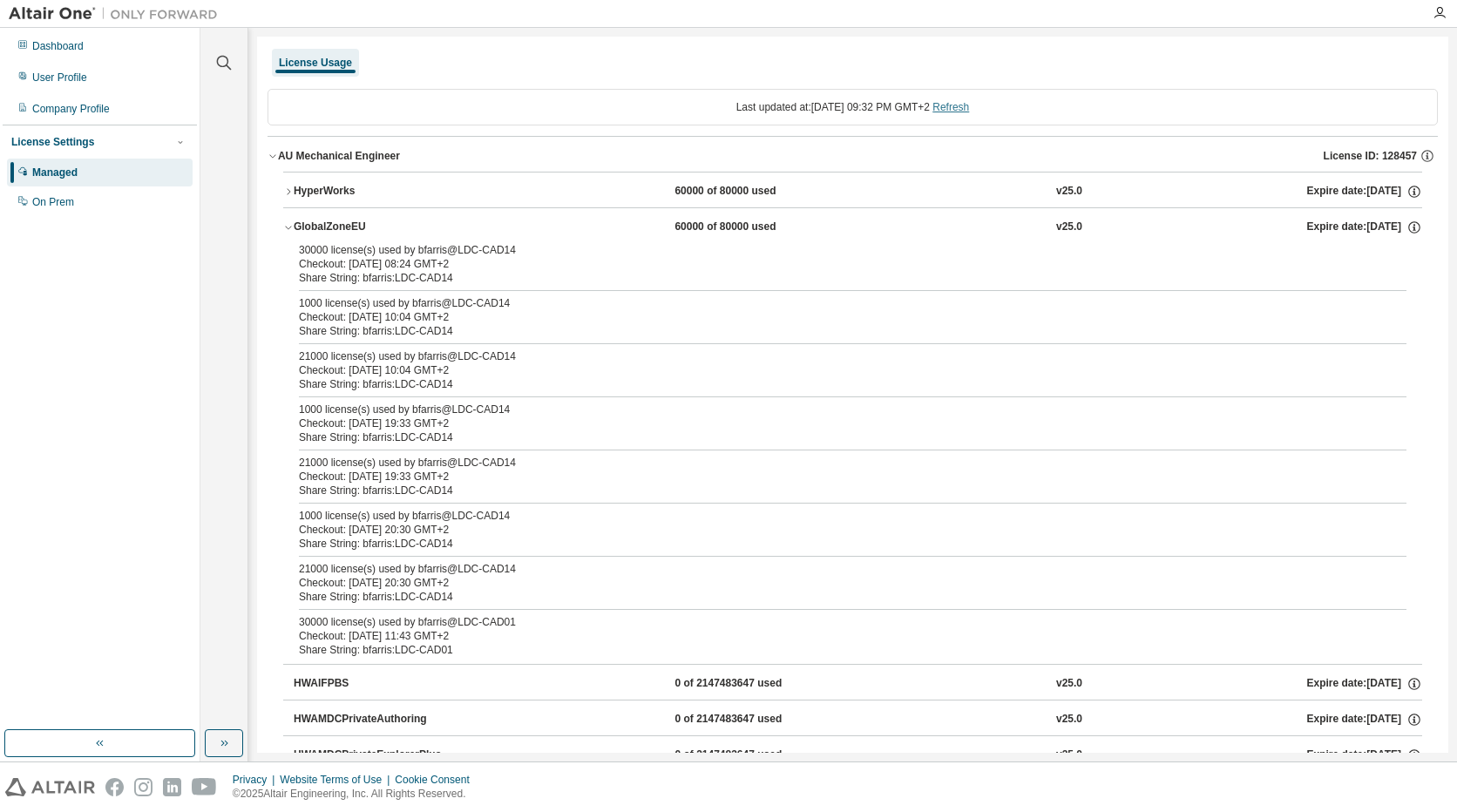
click at [963, 108] on link "Refresh" at bounding box center [951, 107] width 37 height 12
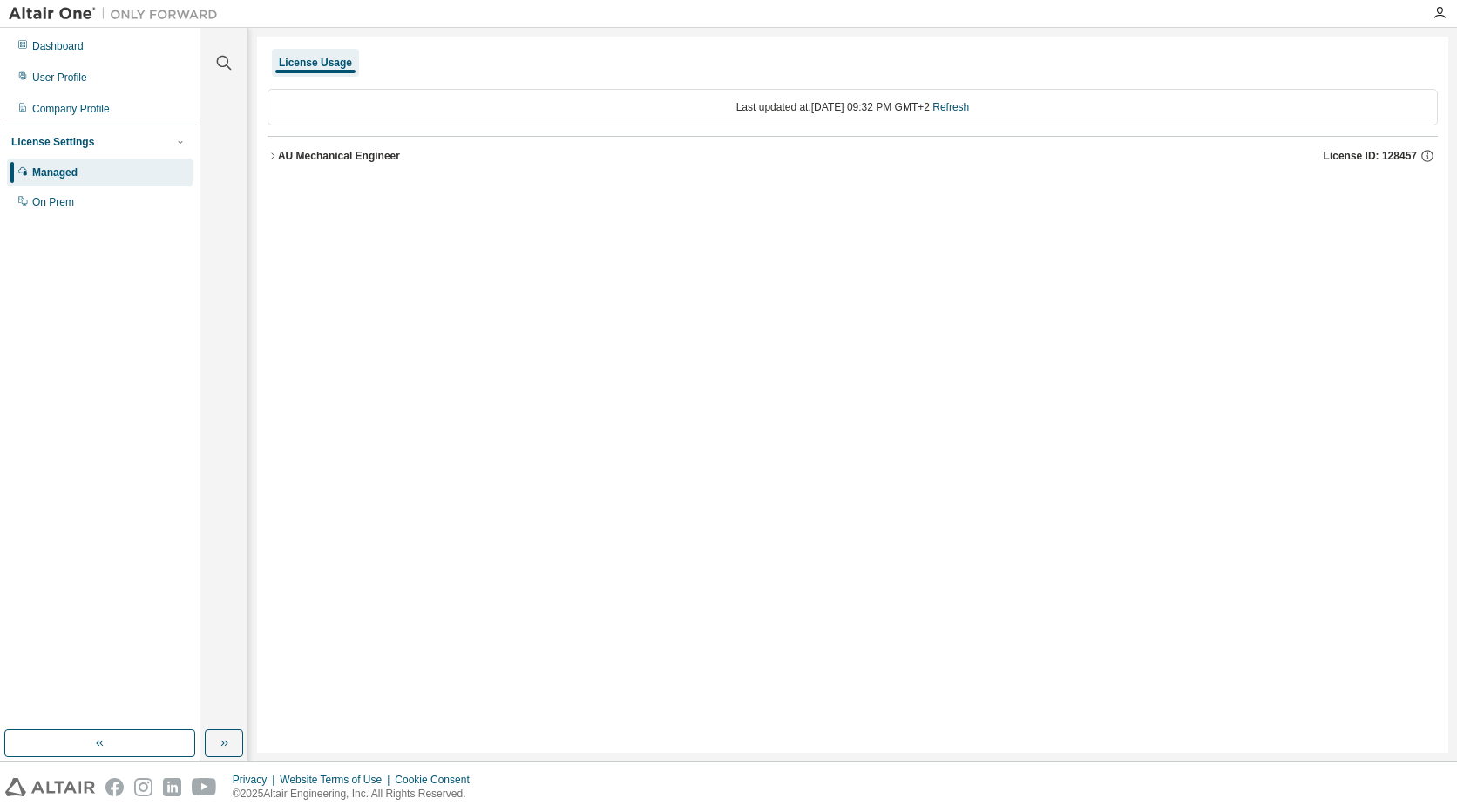
click at [944, 170] on button "AU Mechanical Engineer License ID: 128457" at bounding box center [852, 156] width 1170 height 38
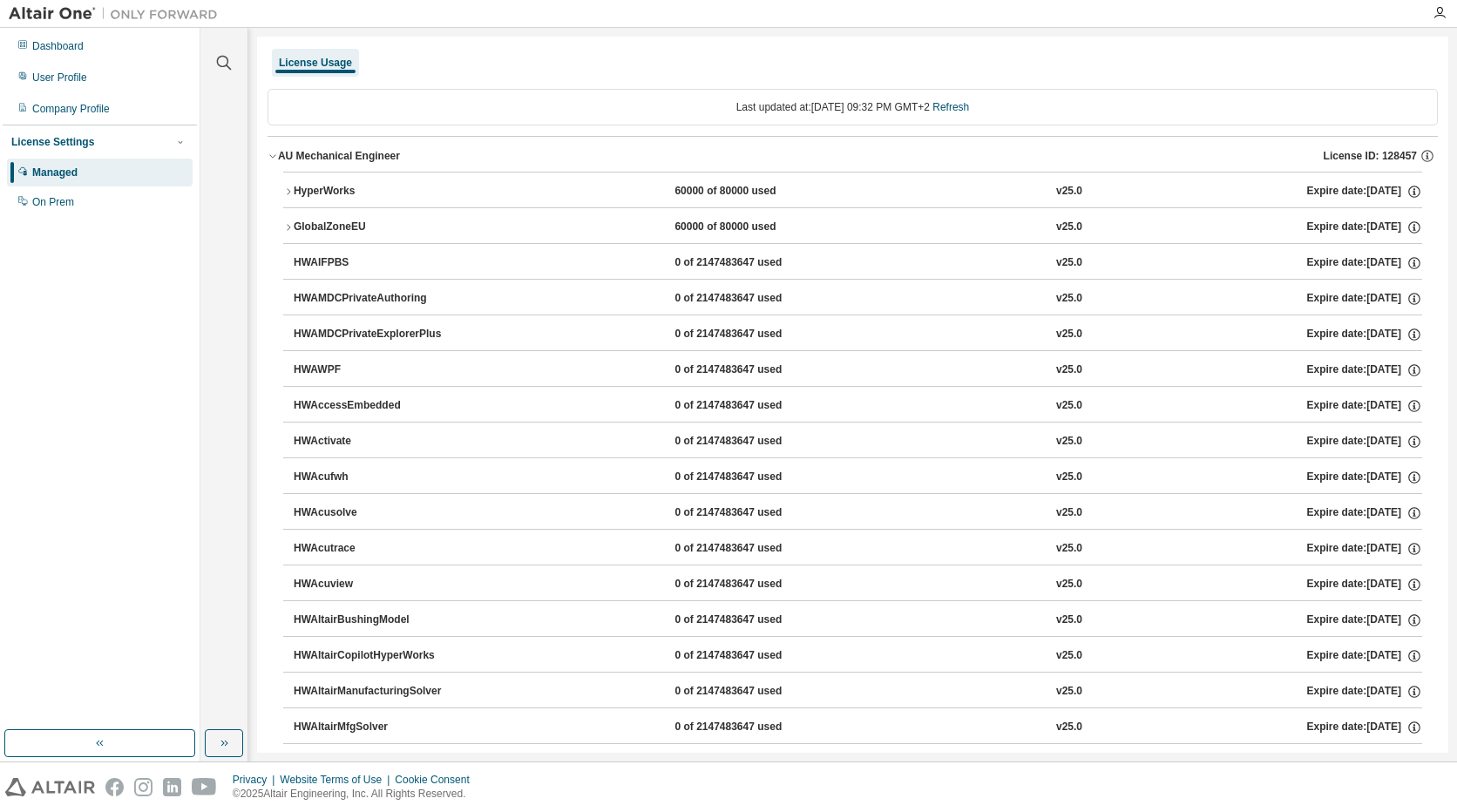
click at [531, 188] on div "HyperWorks 60000 of 80000 used v25.0 Expire date: [DATE]" at bounding box center [858, 192] width 1128 height 16
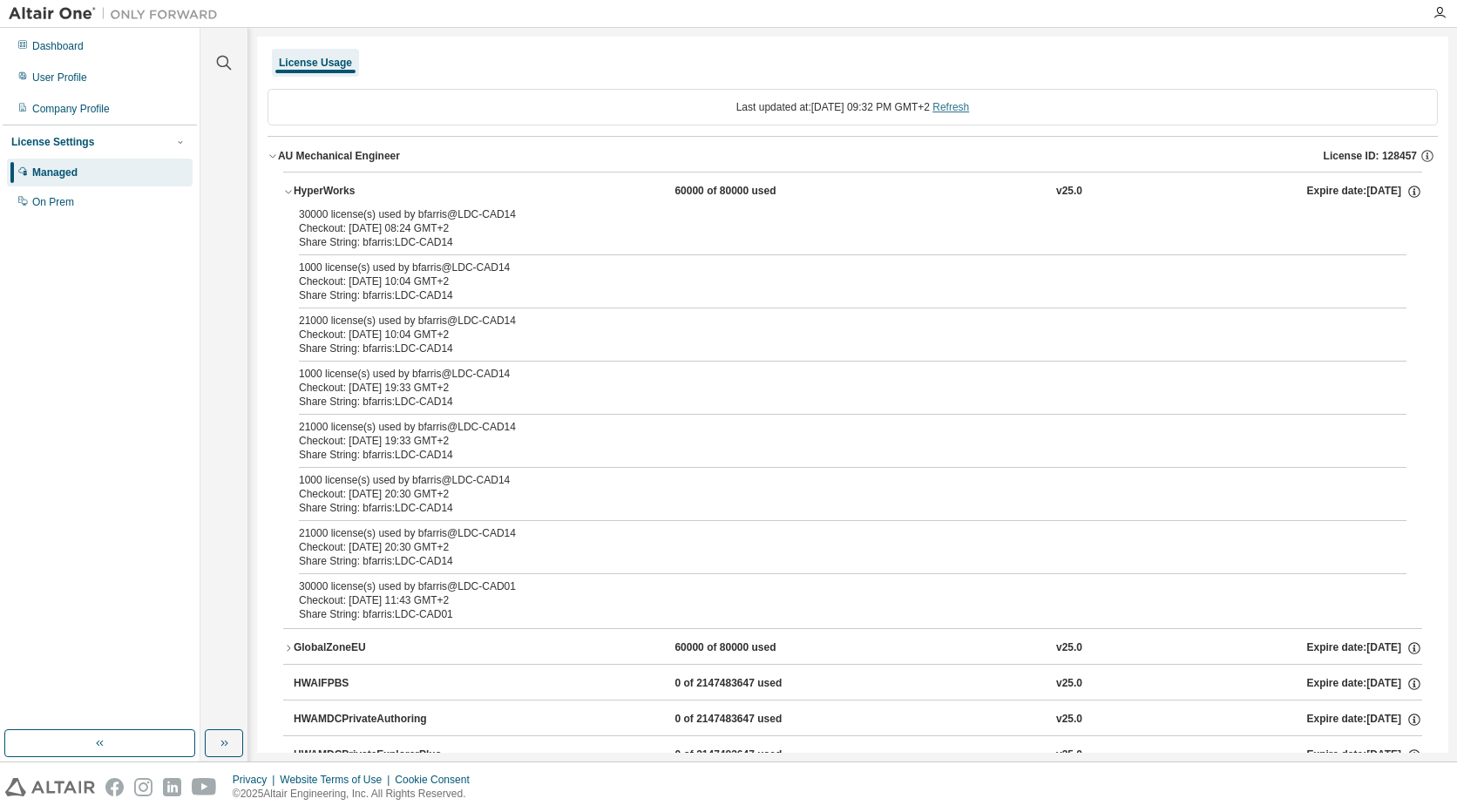
click at [967, 106] on link "Refresh" at bounding box center [951, 107] width 37 height 12
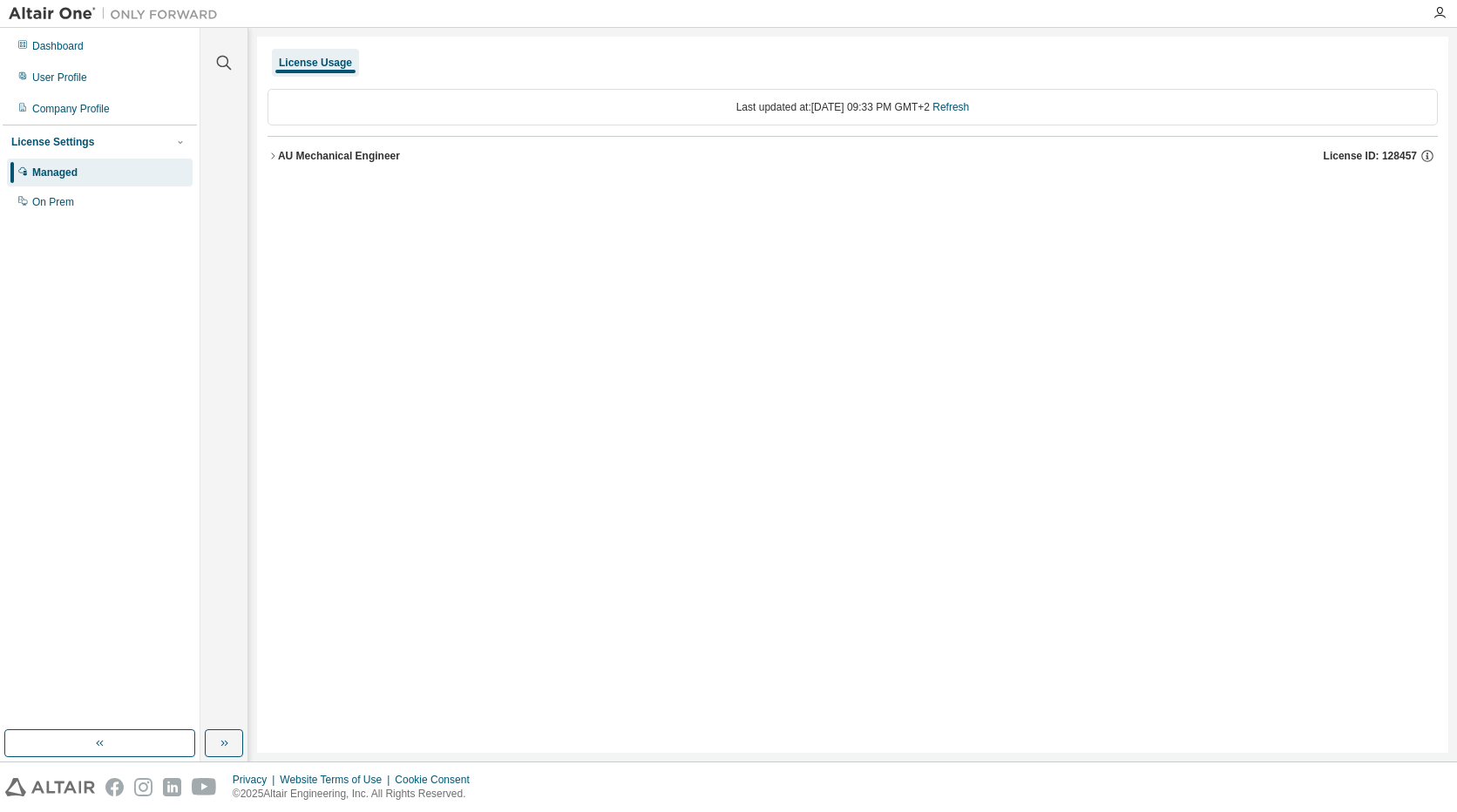
click at [271, 162] on button "AU Mechanical Engineer License ID: 128457" at bounding box center [852, 156] width 1170 height 38
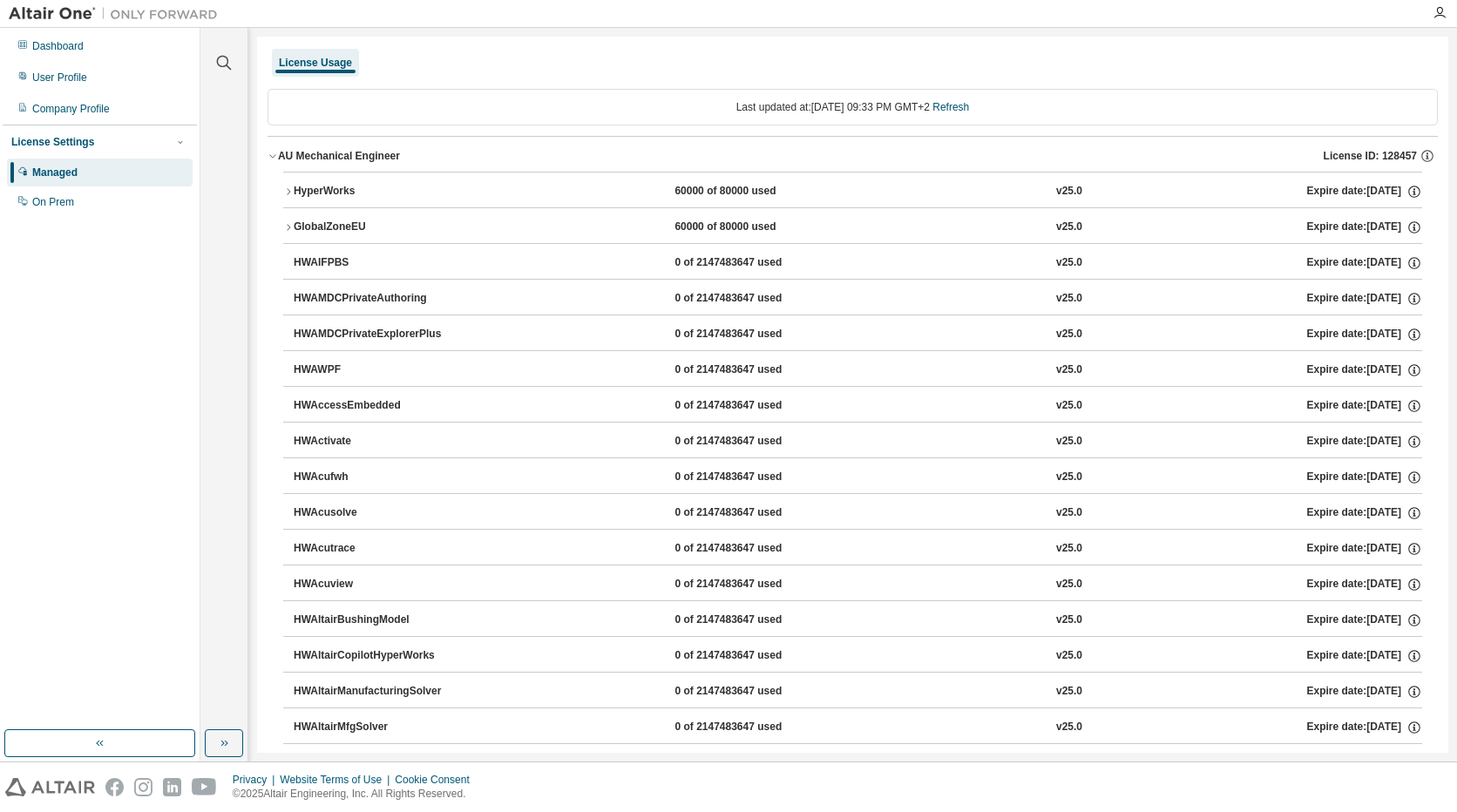
click at [981, 108] on div "Last updated at: Fri 2025-08-29 09:33 PM GMT+2 Refresh" at bounding box center [852, 107] width 1170 height 37
click at [961, 104] on link "Refresh" at bounding box center [951, 107] width 37 height 12
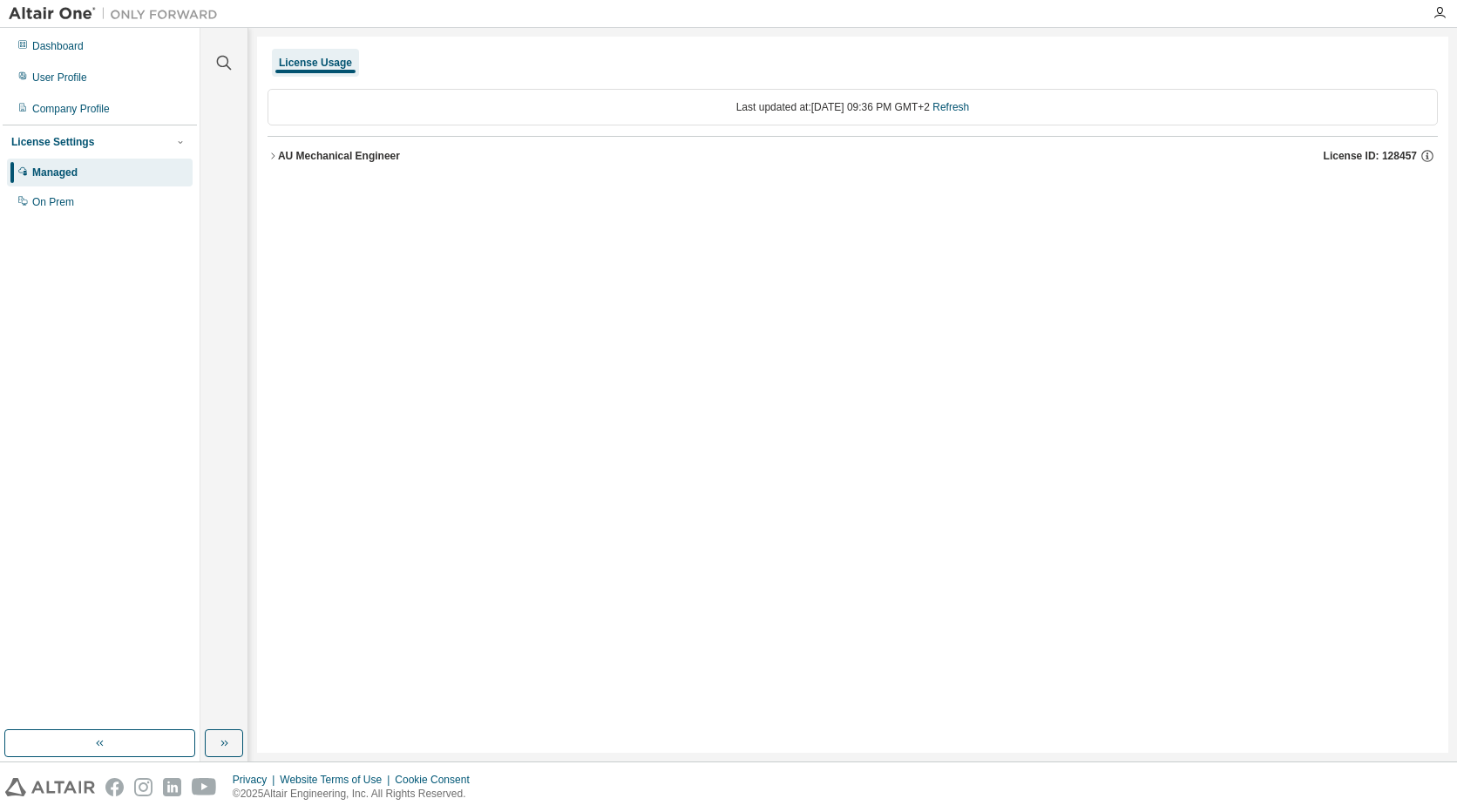
click at [298, 152] on div "AU Mechanical Engineer" at bounding box center [339, 156] width 122 height 14
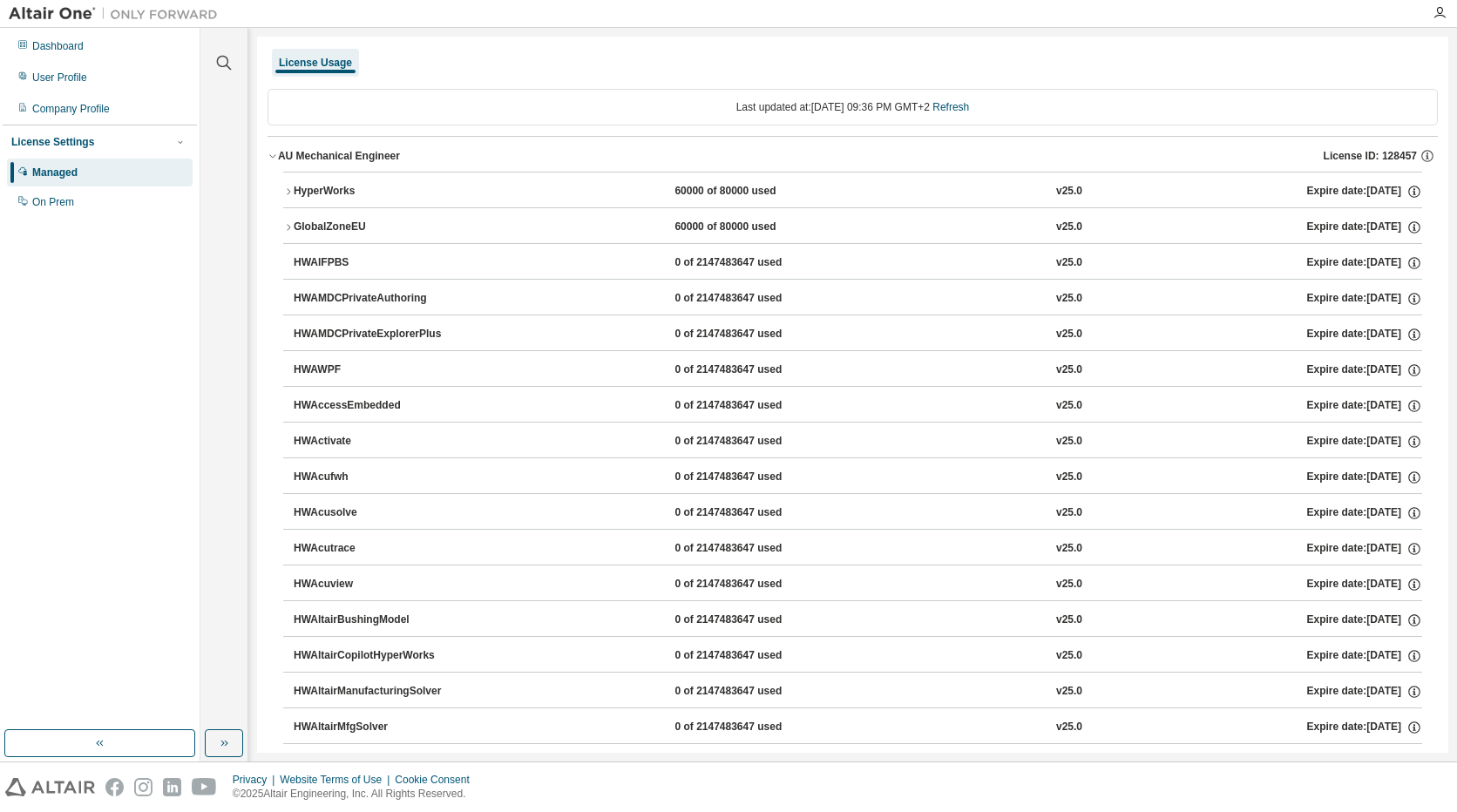
click at [296, 188] on div "HyperWorks" at bounding box center [373, 192] width 157 height 16
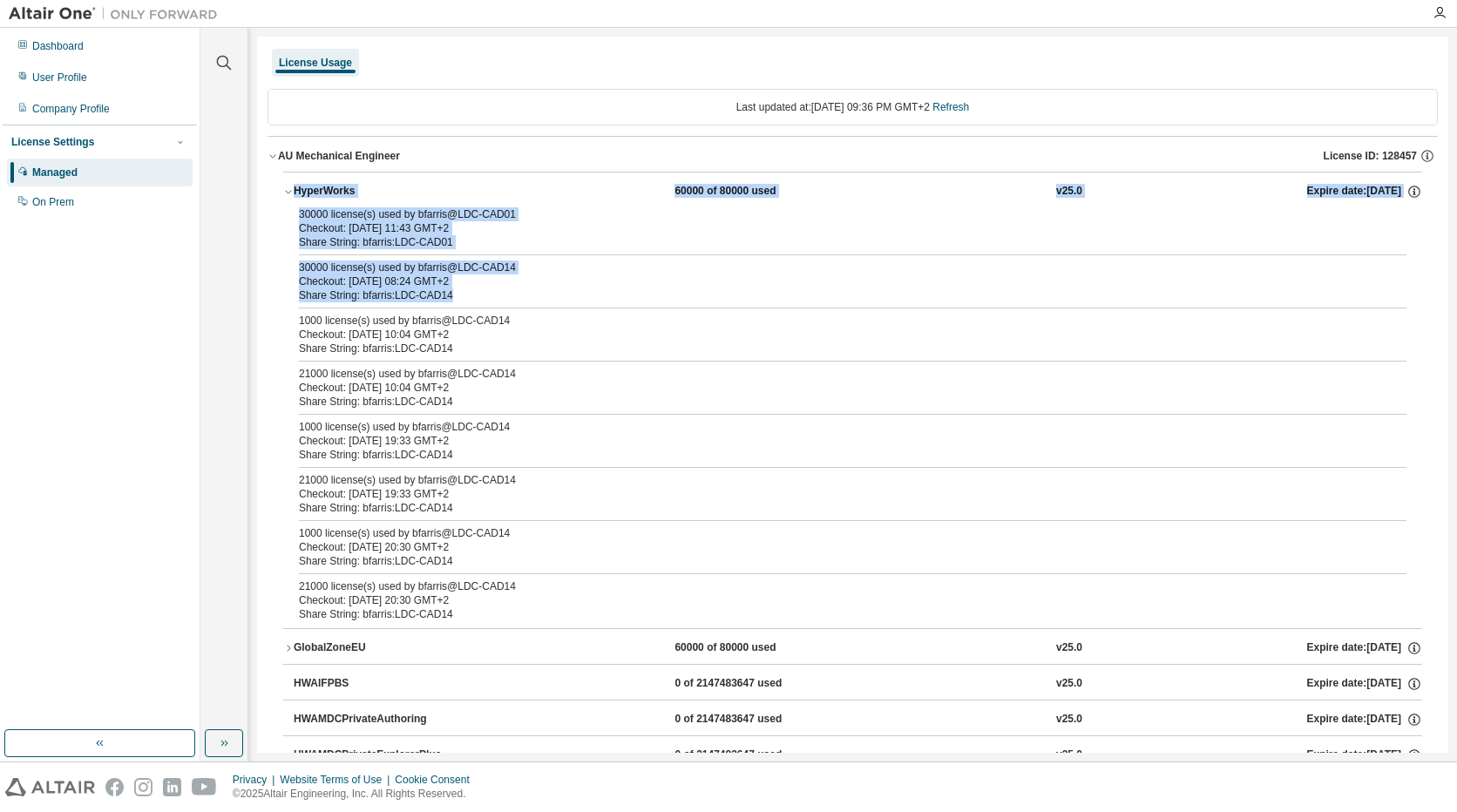
drag, startPoint x: 481, startPoint y: 291, endPoint x: 286, endPoint y: 205, distance: 213.1
click at [286, 205] on div "HyperWorks 60000 of 80000 used v25.0 Expire date: 2025-12-15 30000 license(s) u…" at bounding box center [852, 399] width 1139 height 456
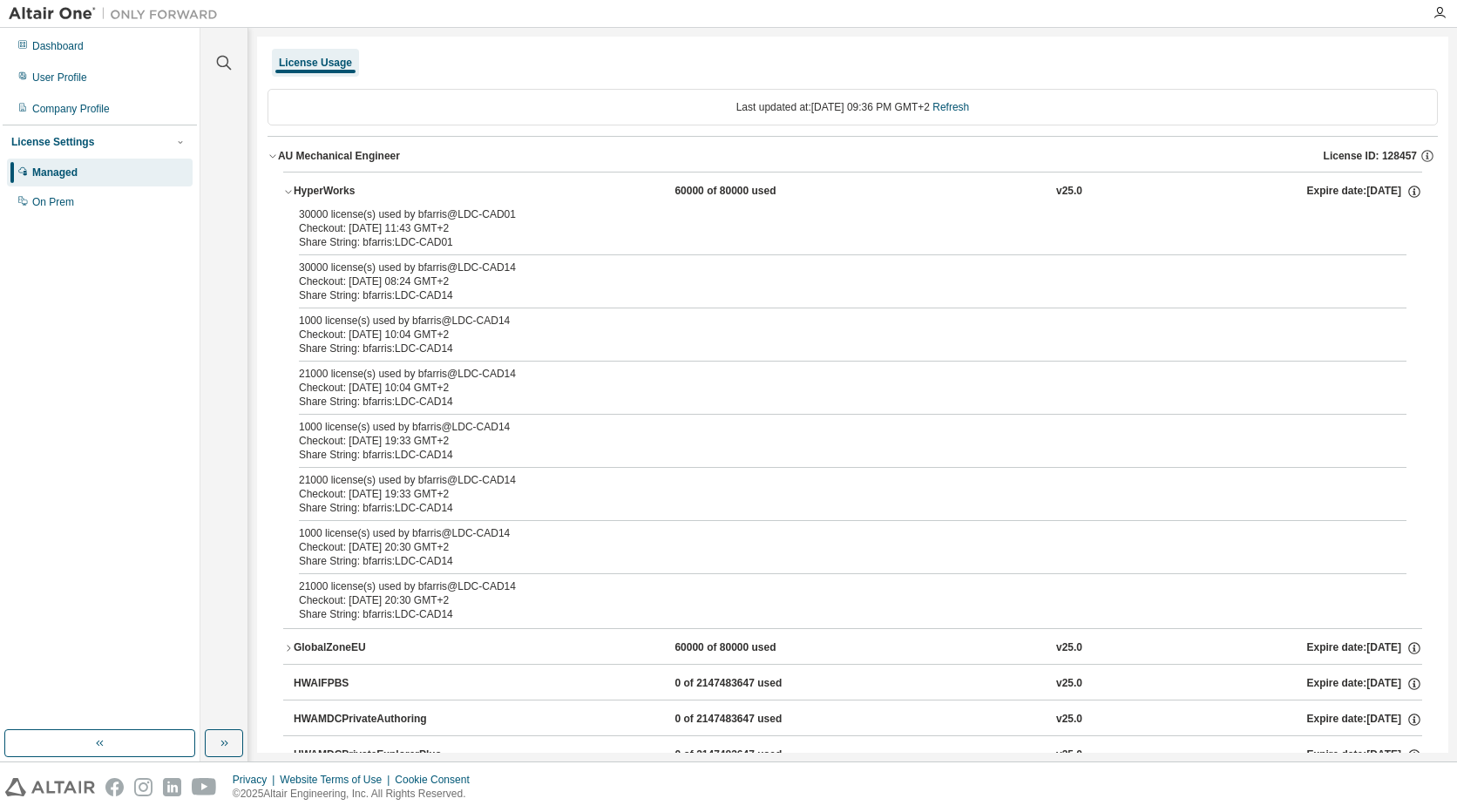
click at [613, 347] on div "Share String: bfarris:LDC-CAD14" at bounding box center [831, 348] width 1065 height 14
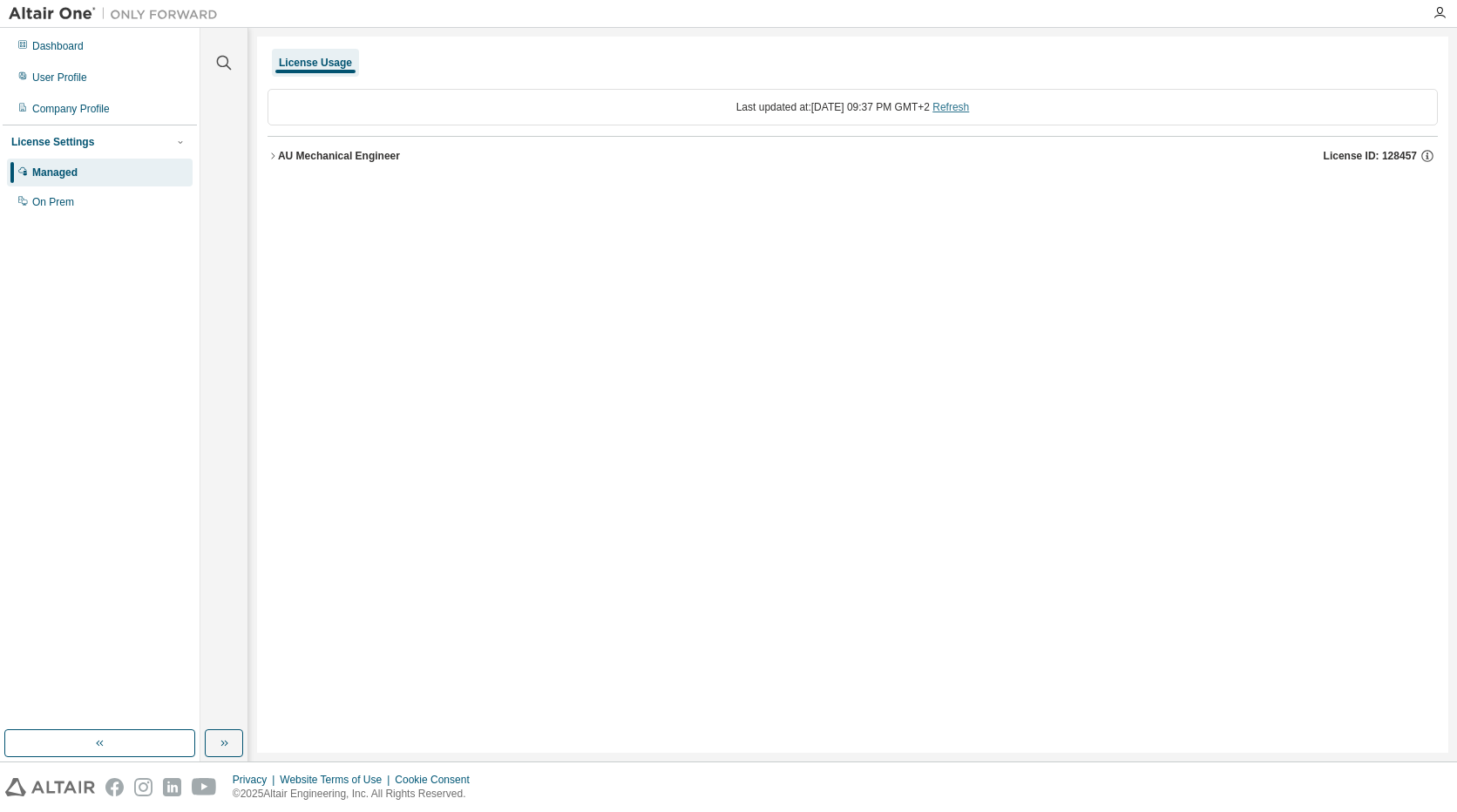
click at [968, 106] on link "Refresh" at bounding box center [951, 107] width 37 height 12
click at [298, 156] on div "AU Mechanical Engineer" at bounding box center [339, 156] width 122 height 14
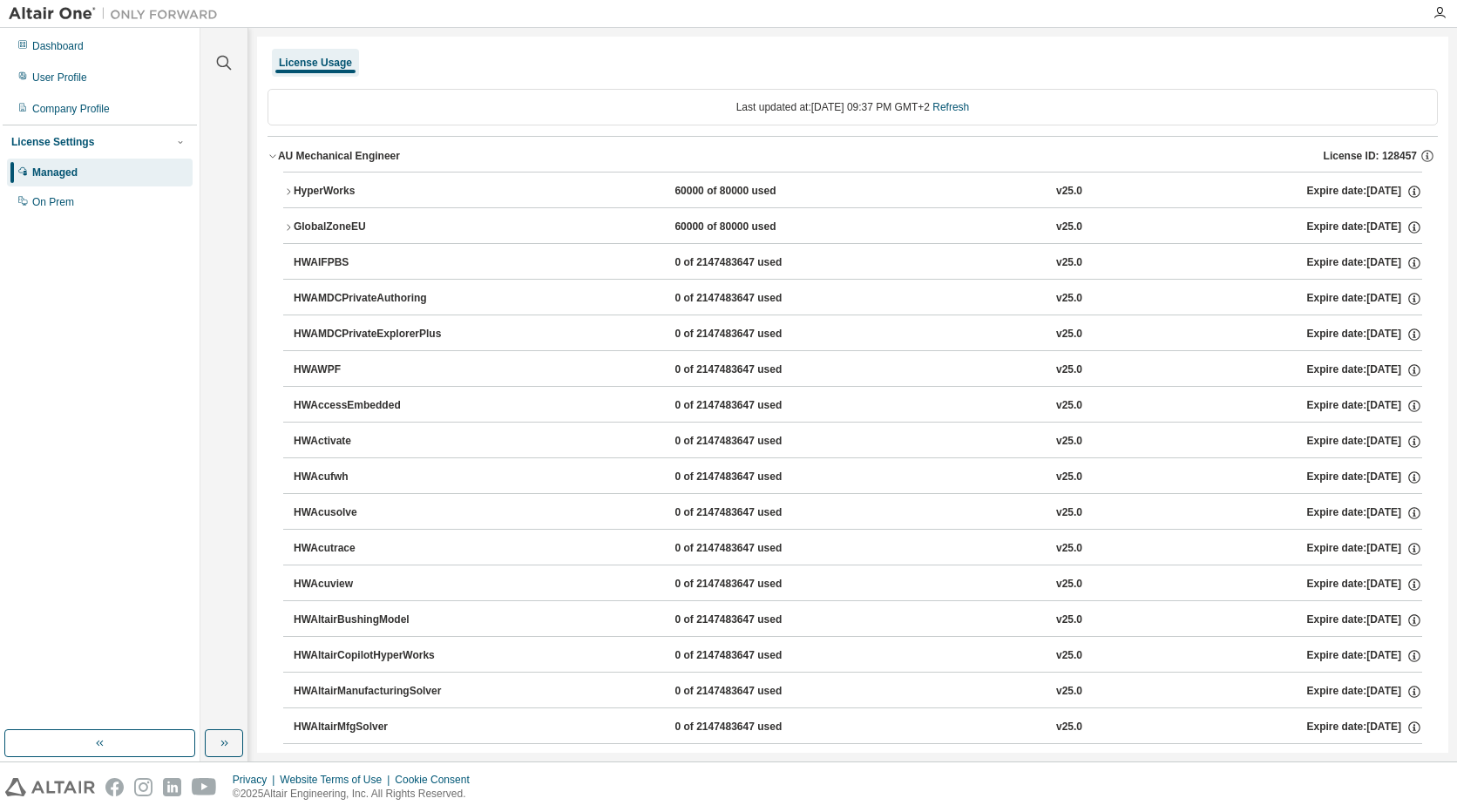
click at [315, 199] on div "HyperWorks" at bounding box center [373, 192] width 157 height 16
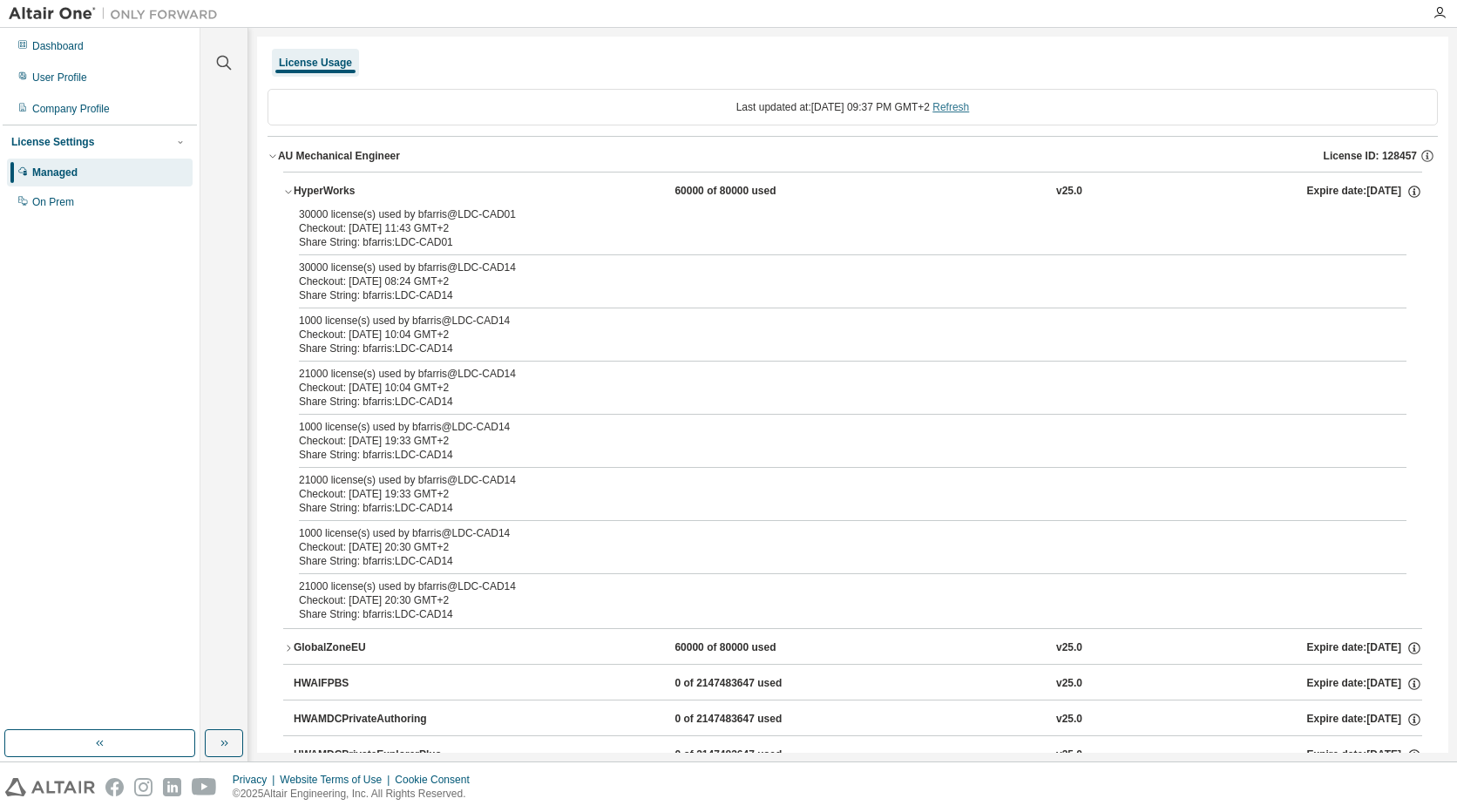
click at [967, 109] on link "Refresh" at bounding box center [951, 107] width 37 height 12
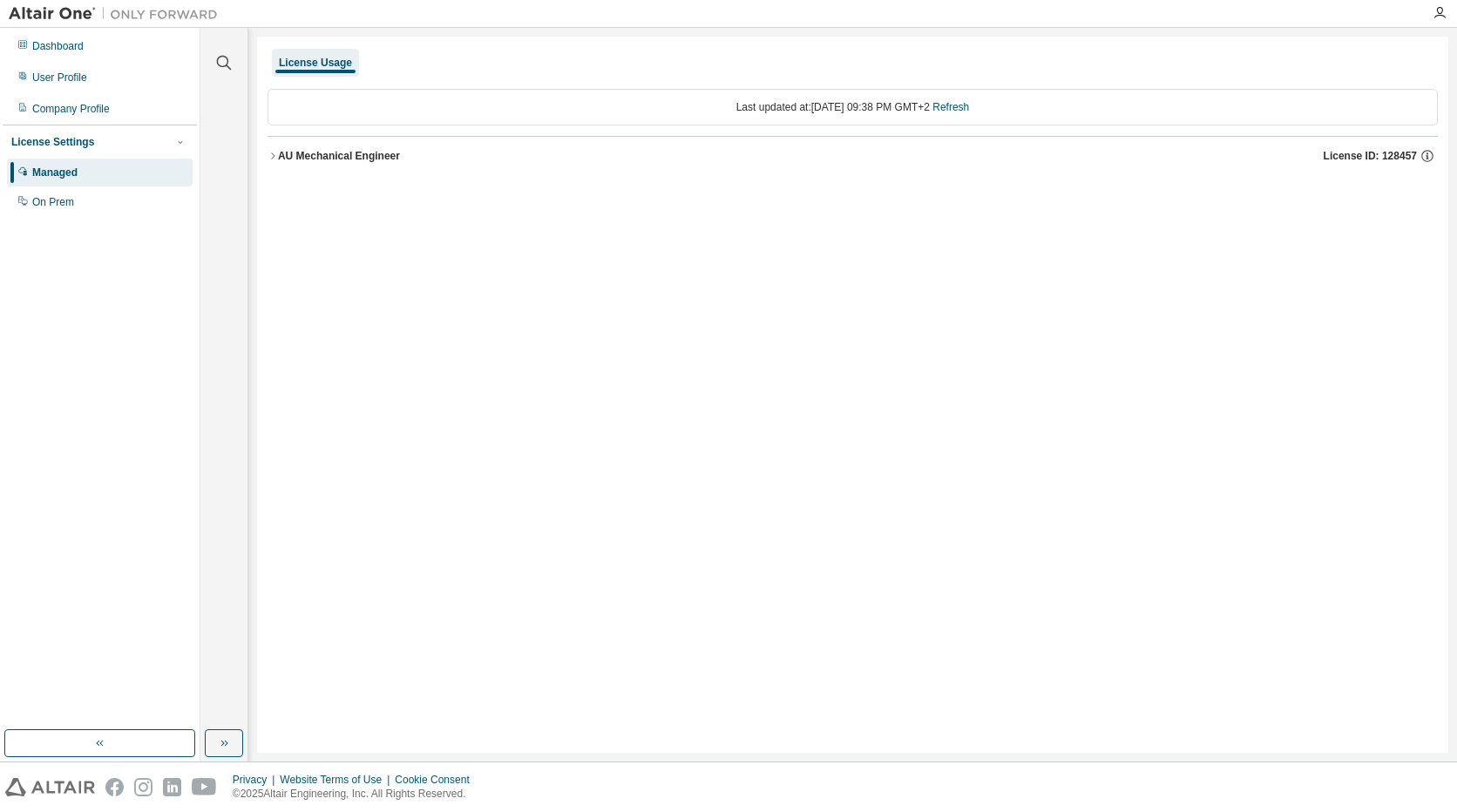
click at [339, 159] on div "AU Mechanical Engineer" at bounding box center [339, 156] width 122 height 14
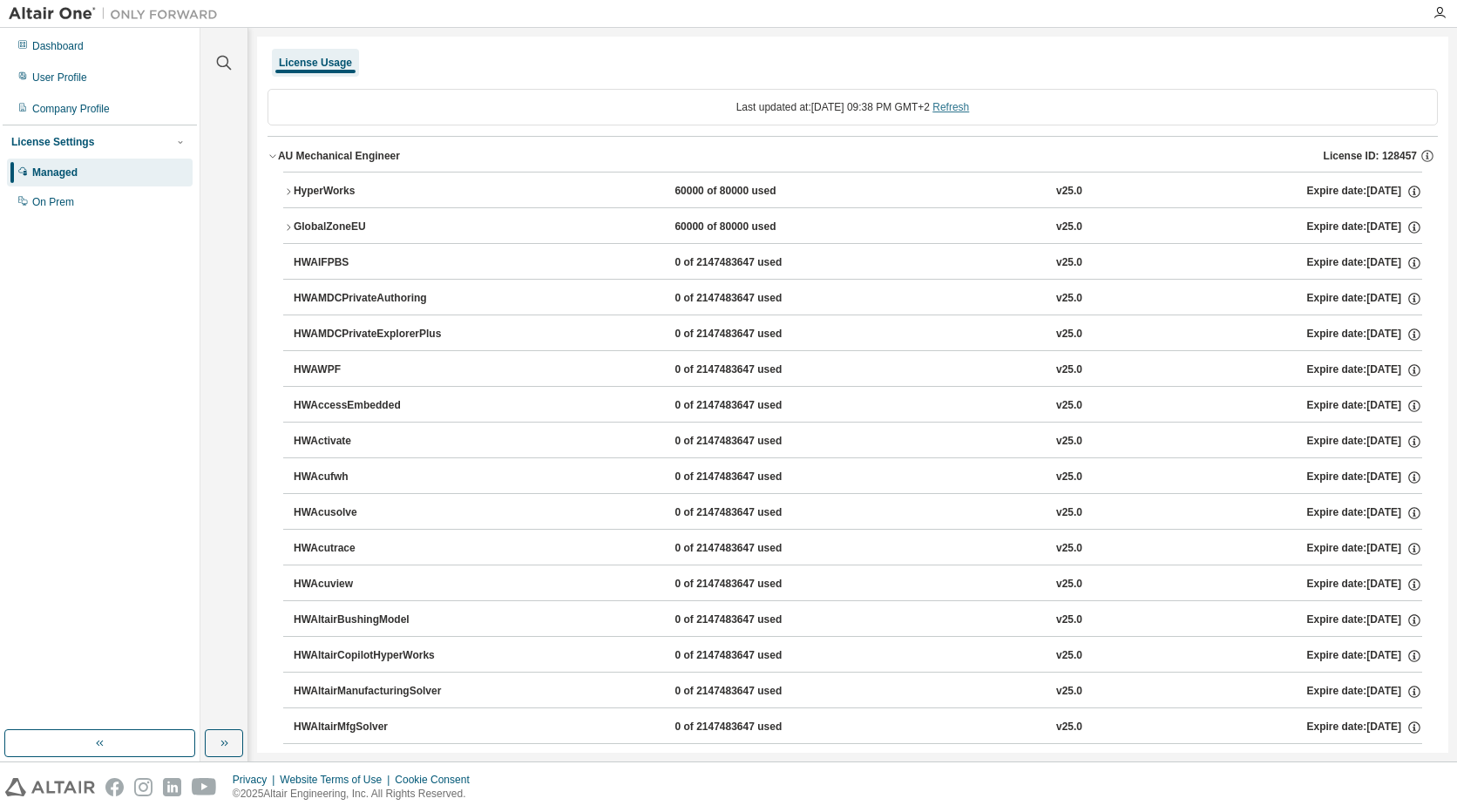
click at [961, 107] on link "Refresh" at bounding box center [951, 107] width 37 height 12
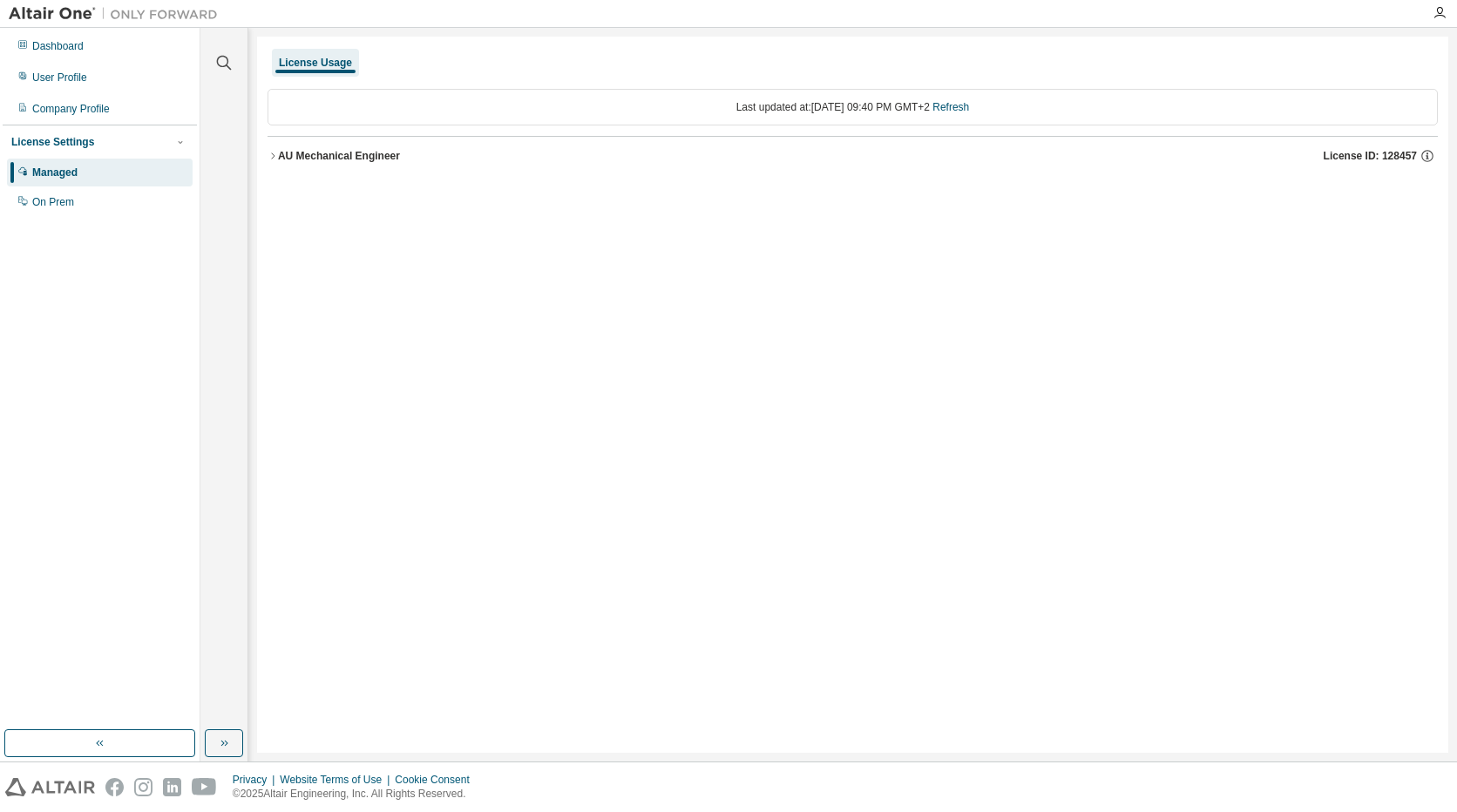
click at [305, 153] on div "AU Mechanical Engineer" at bounding box center [339, 156] width 122 height 14
